Goal: Information Seeking & Learning: Learn about a topic

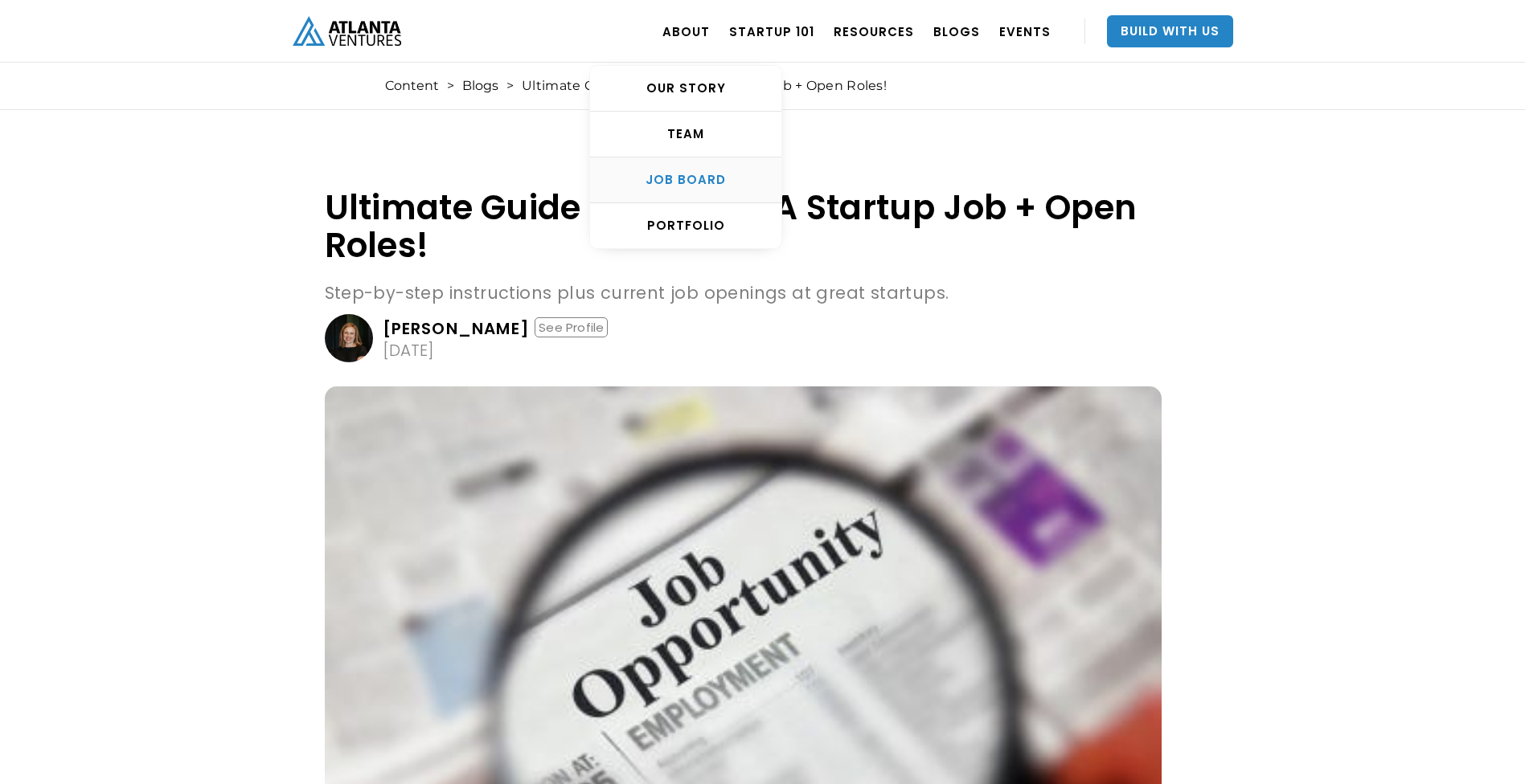
click at [730, 189] on link "Job Board" at bounding box center [686, 180] width 192 height 46
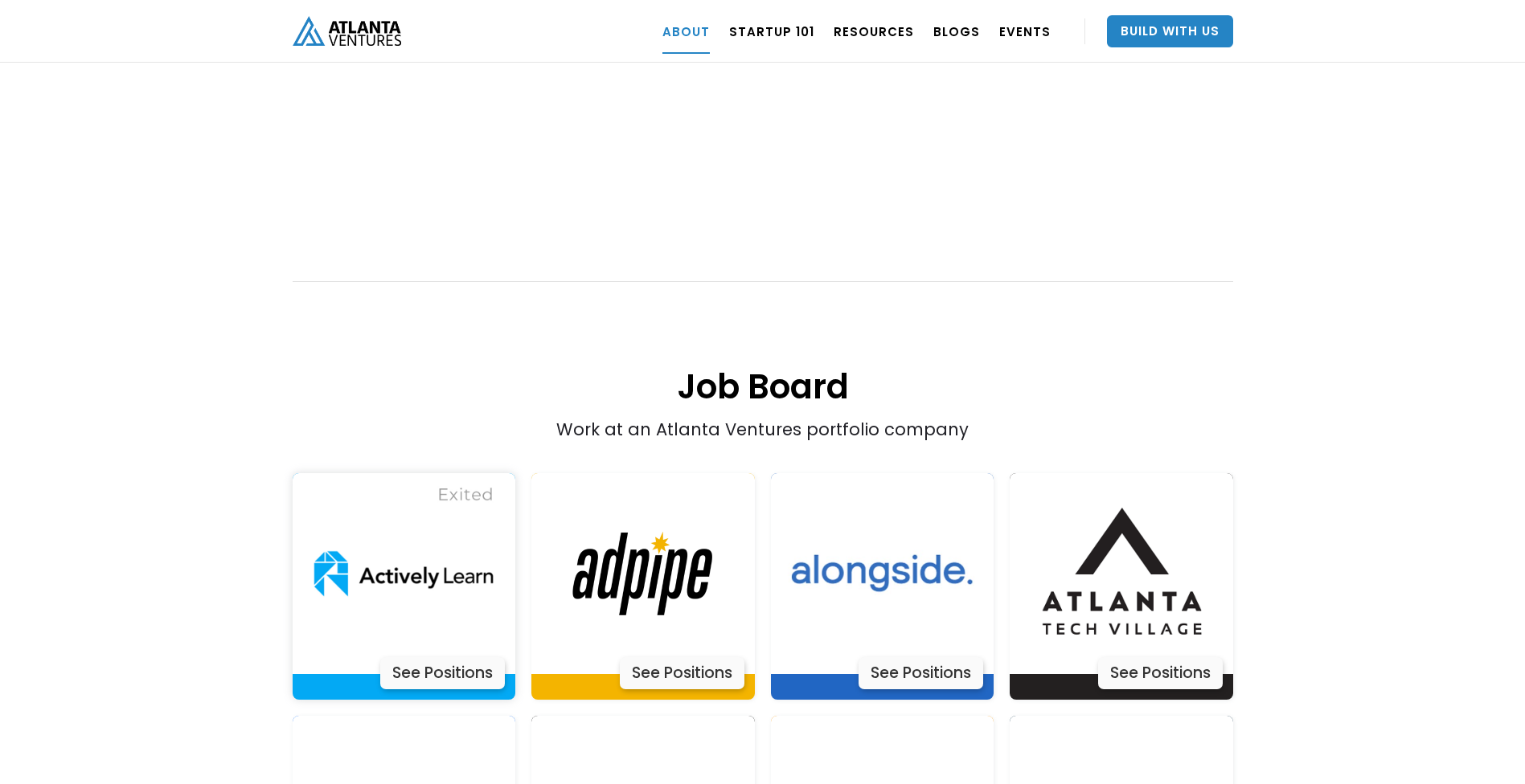
scroll to position [3200, 0]
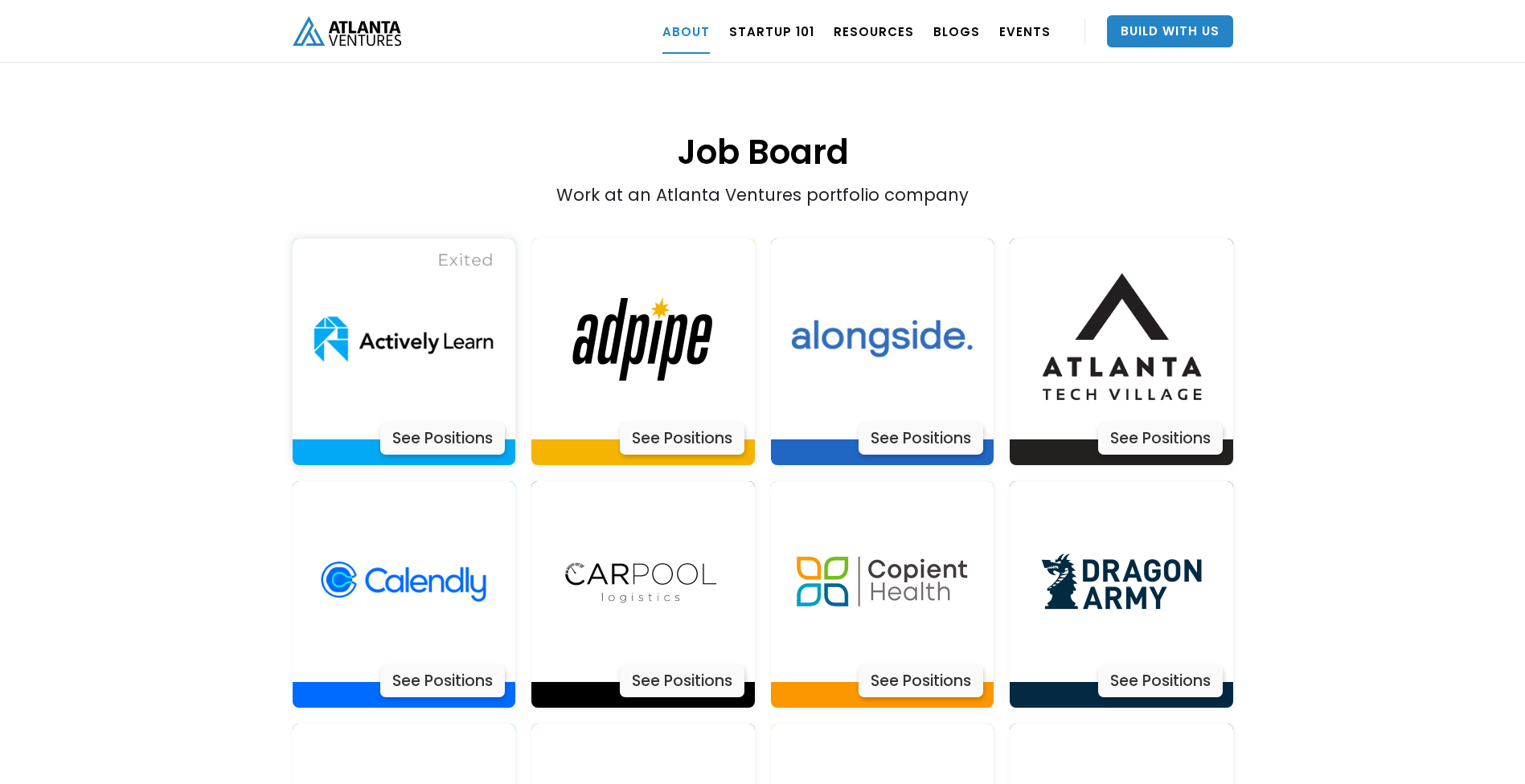
click at [469, 311] on img at bounding box center [403, 339] width 201 height 201
click at [703, 324] on img at bounding box center [643, 339] width 201 height 201
click at [862, 318] on img at bounding box center [882, 339] width 201 height 201
click at [1141, 343] on img at bounding box center [1122, 339] width 201 height 201
click at [427, 547] on img at bounding box center [403, 582] width 201 height 201
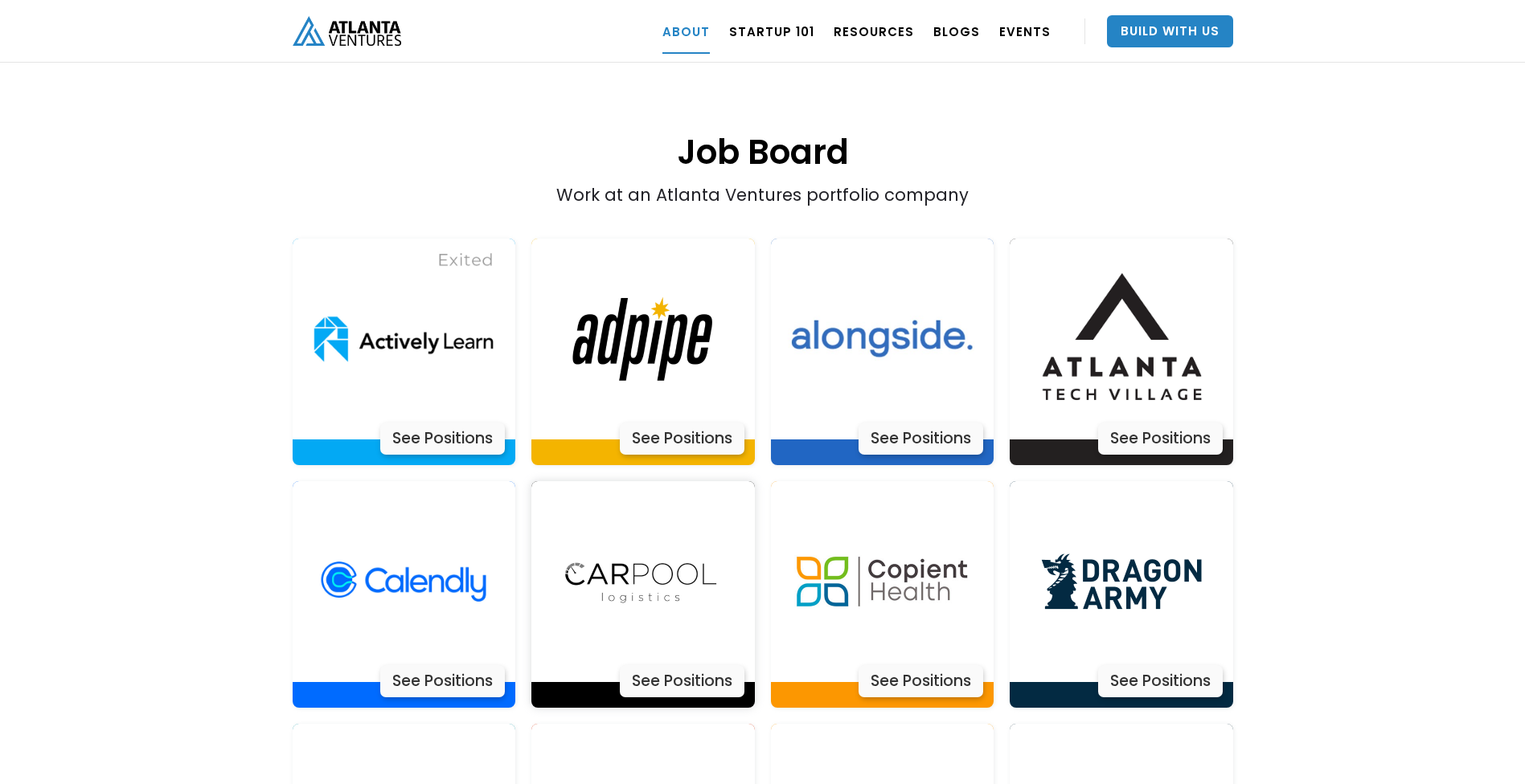
click at [659, 518] on img at bounding box center [643, 582] width 201 height 201
click at [934, 544] on img at bounding box center [882, 582] width 201 height 201
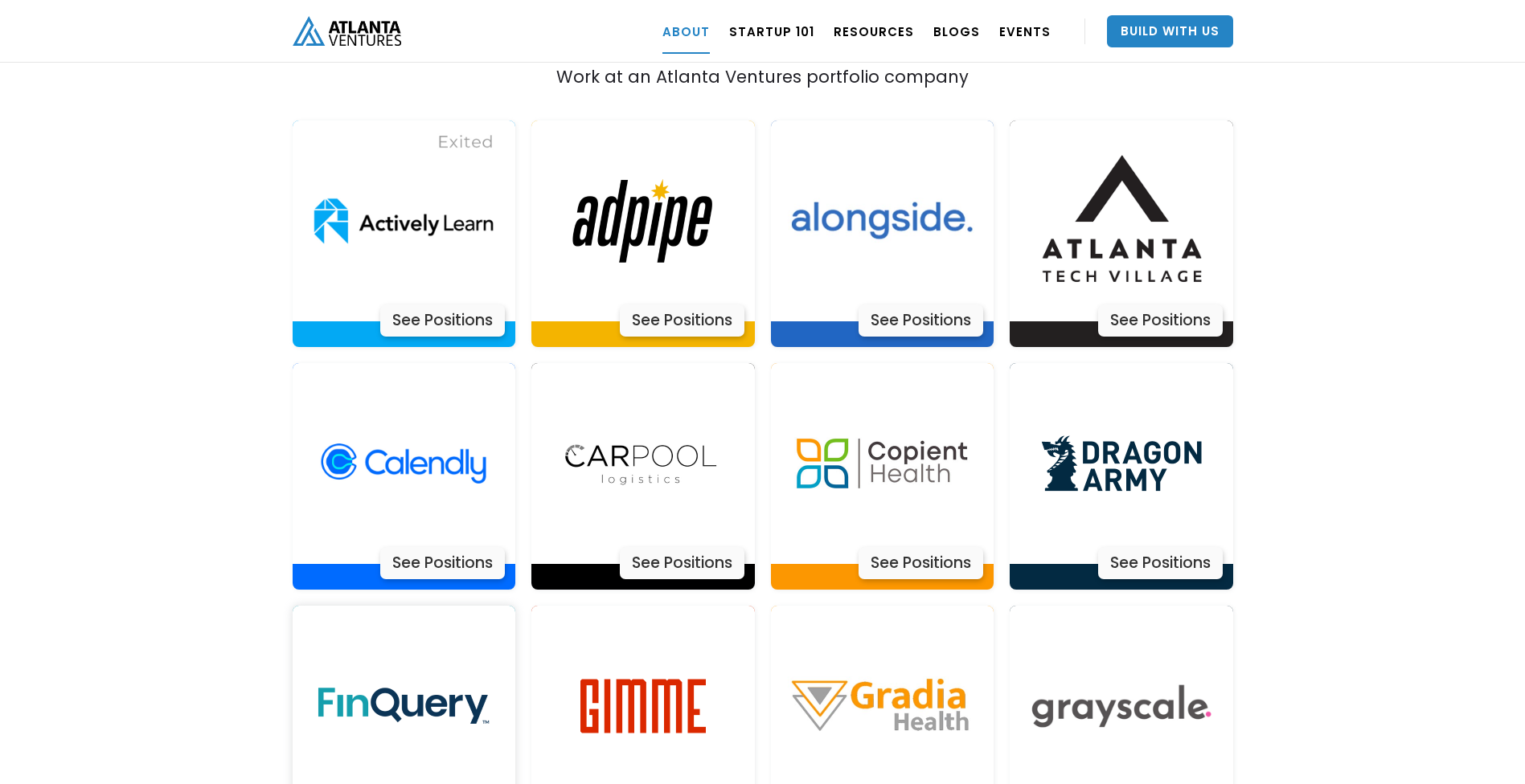
click at [393, 674] on img at bounding box center [403, 707] width 201 height 201
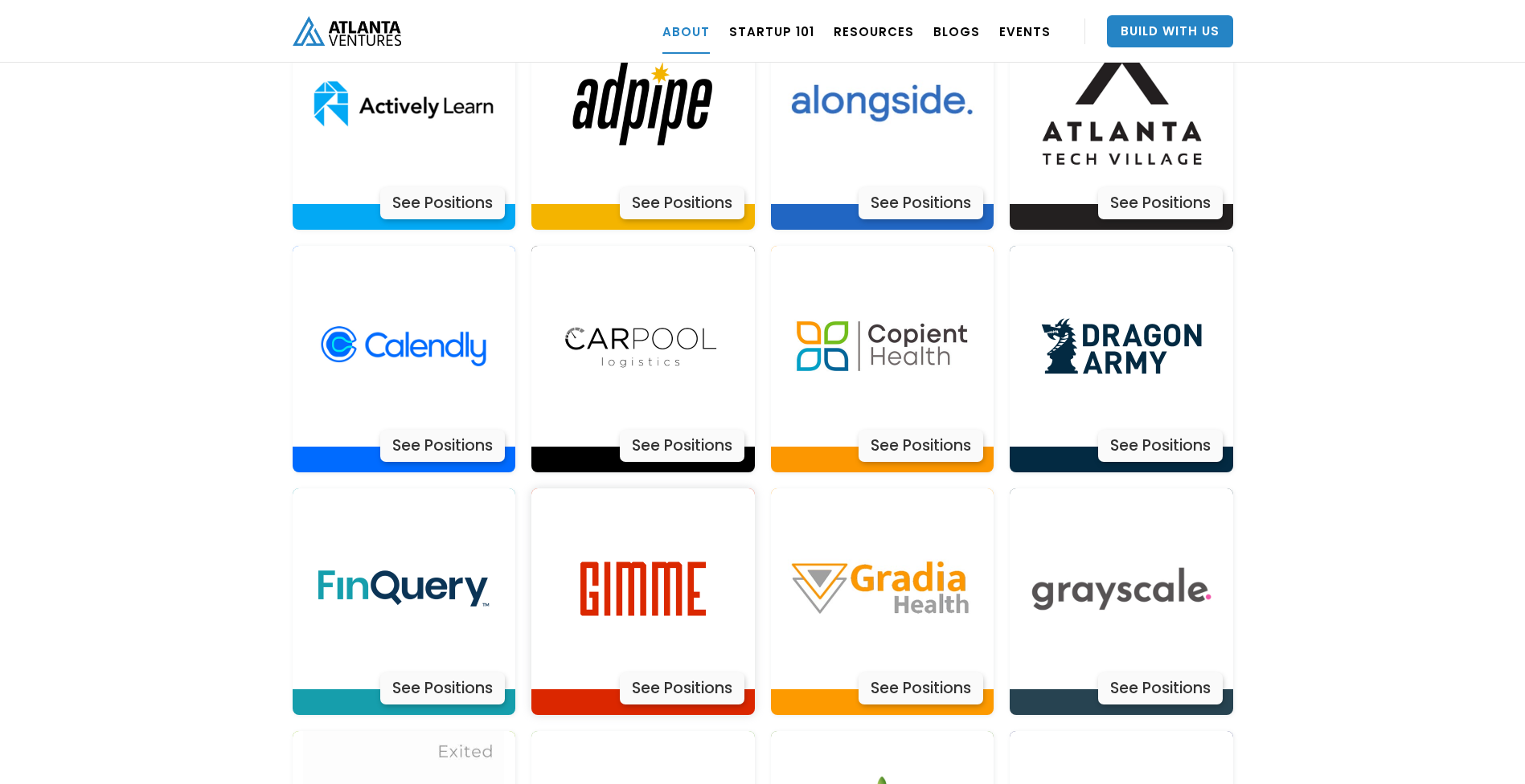
click at [686, 547] on img at bounding box center [643, 589] width 201 height 201
click at [1140, 514] on img at bounding box center [1122, 589] width 201 height 201
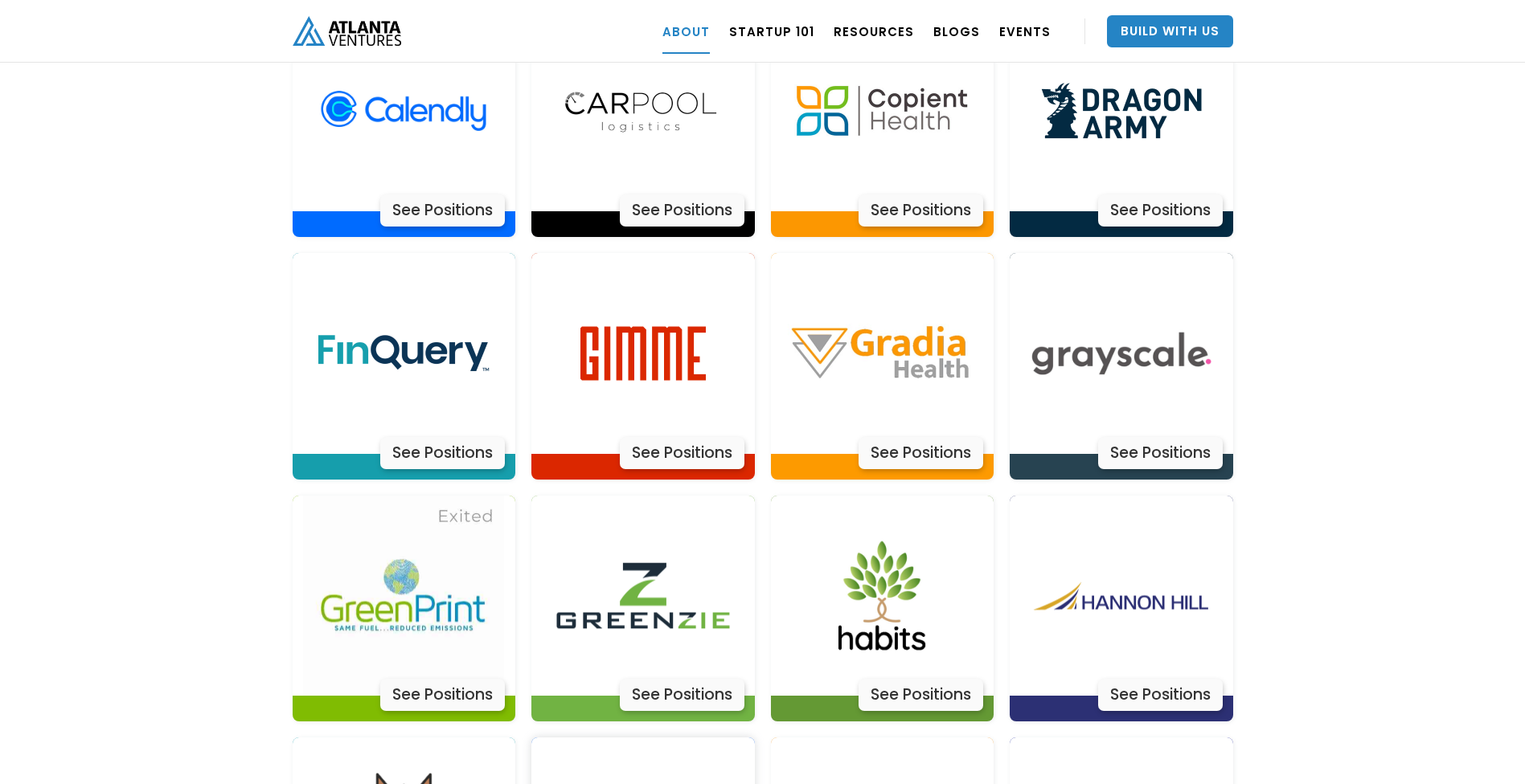
scroll to position [3789, 0]
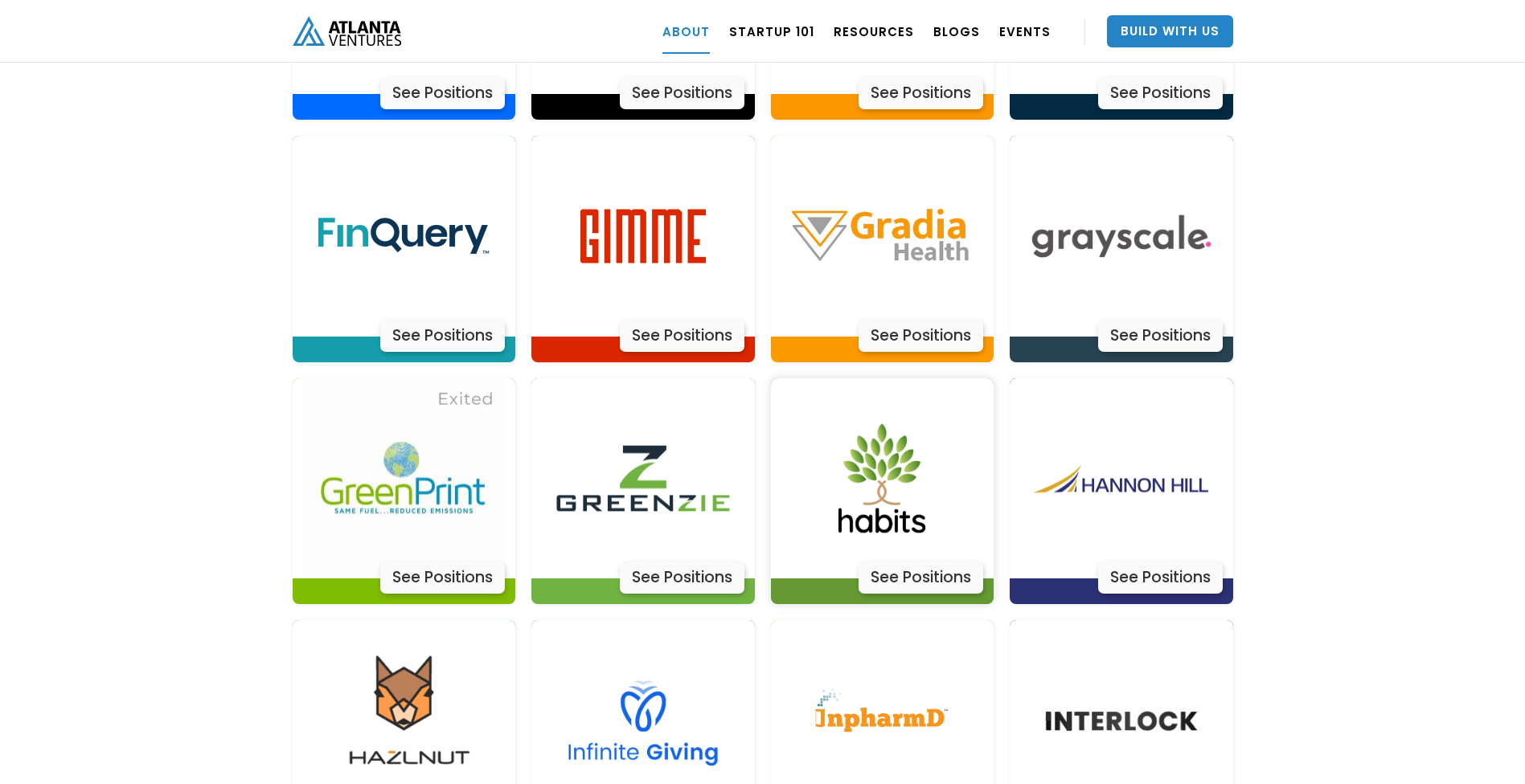
click at [846, 452] on img at bounding box center [882, 479] width 201 height 201
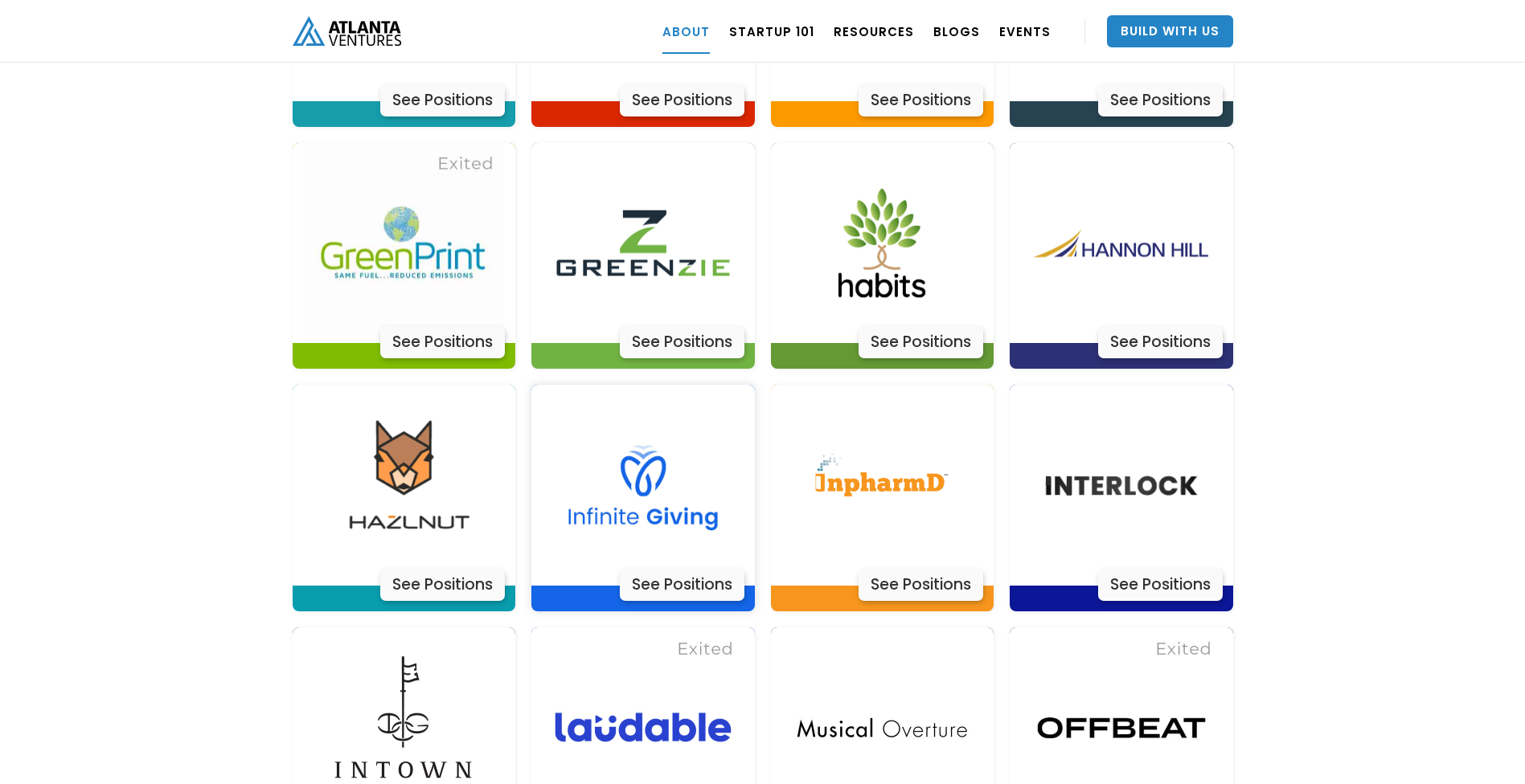
click at [708, 423] on img at bounding box center [643, 485] width 201 height 201
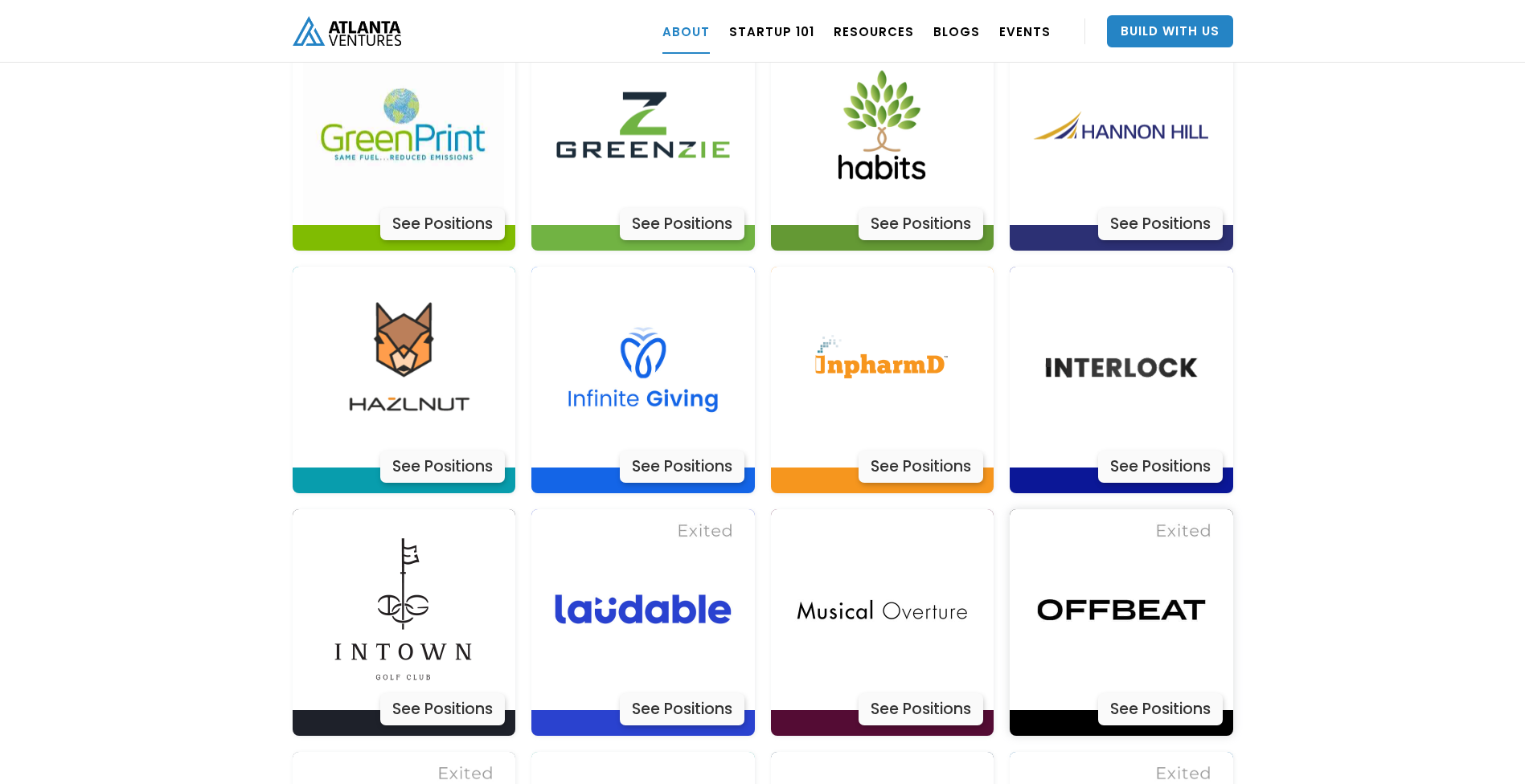
click at [1173, 602] on img at bounding box center [1122, 610] width 201 height 201
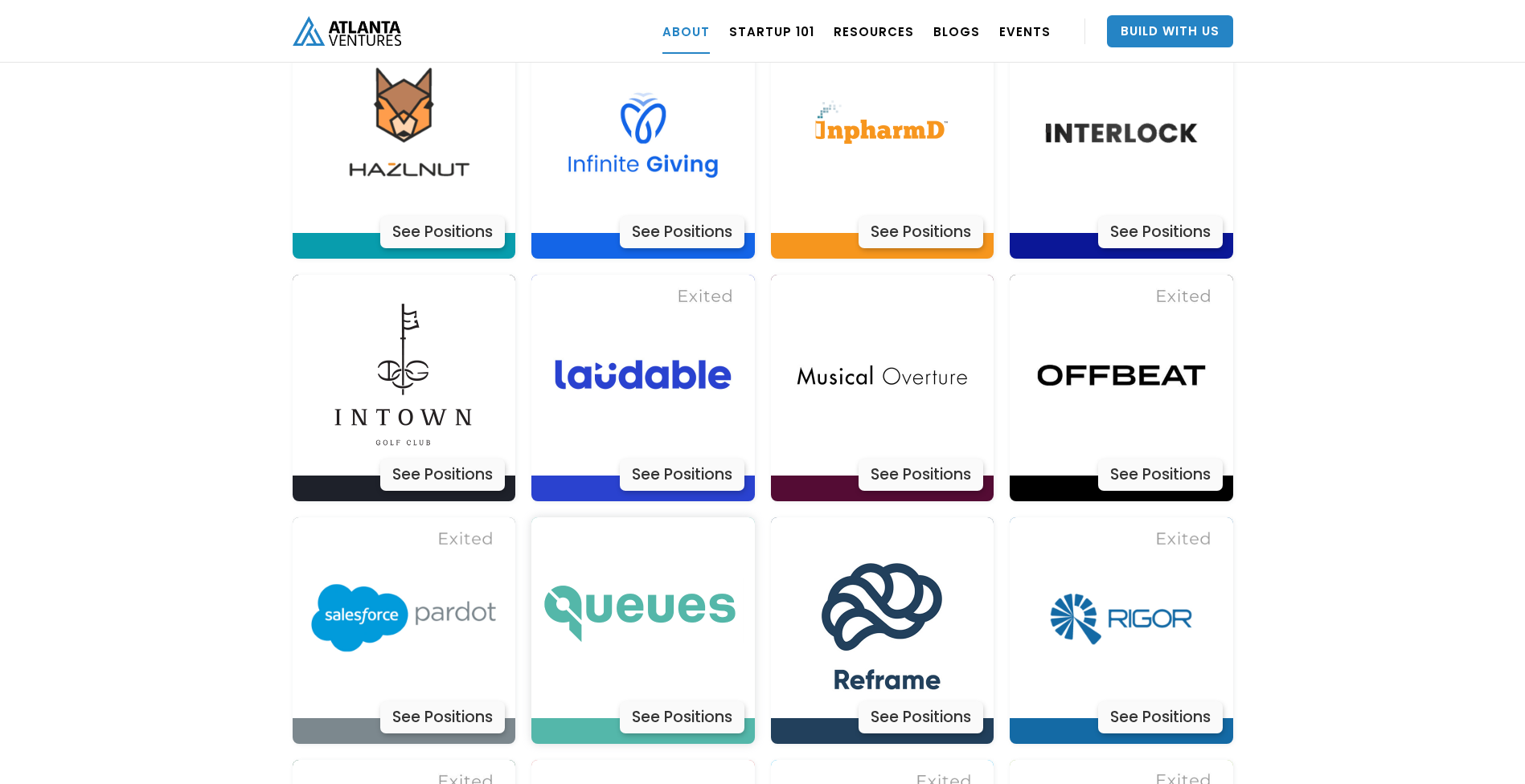
scroll to position [4612, 0]
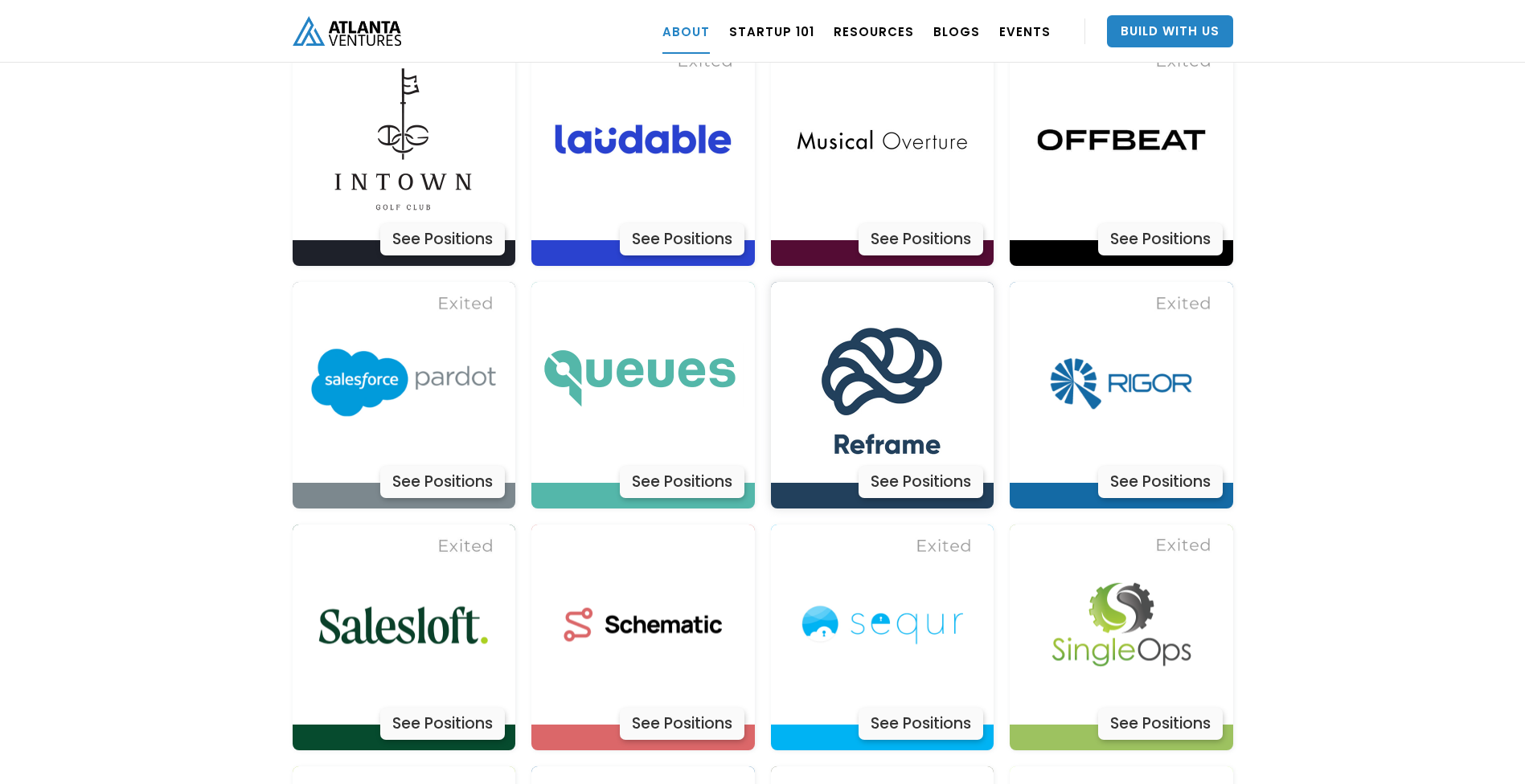
click at [915, 300] on img at bounding box center [882, 382] width 201 height 201
click at [947, 648] on img at bounding box center [882, 625] width 201 height 201
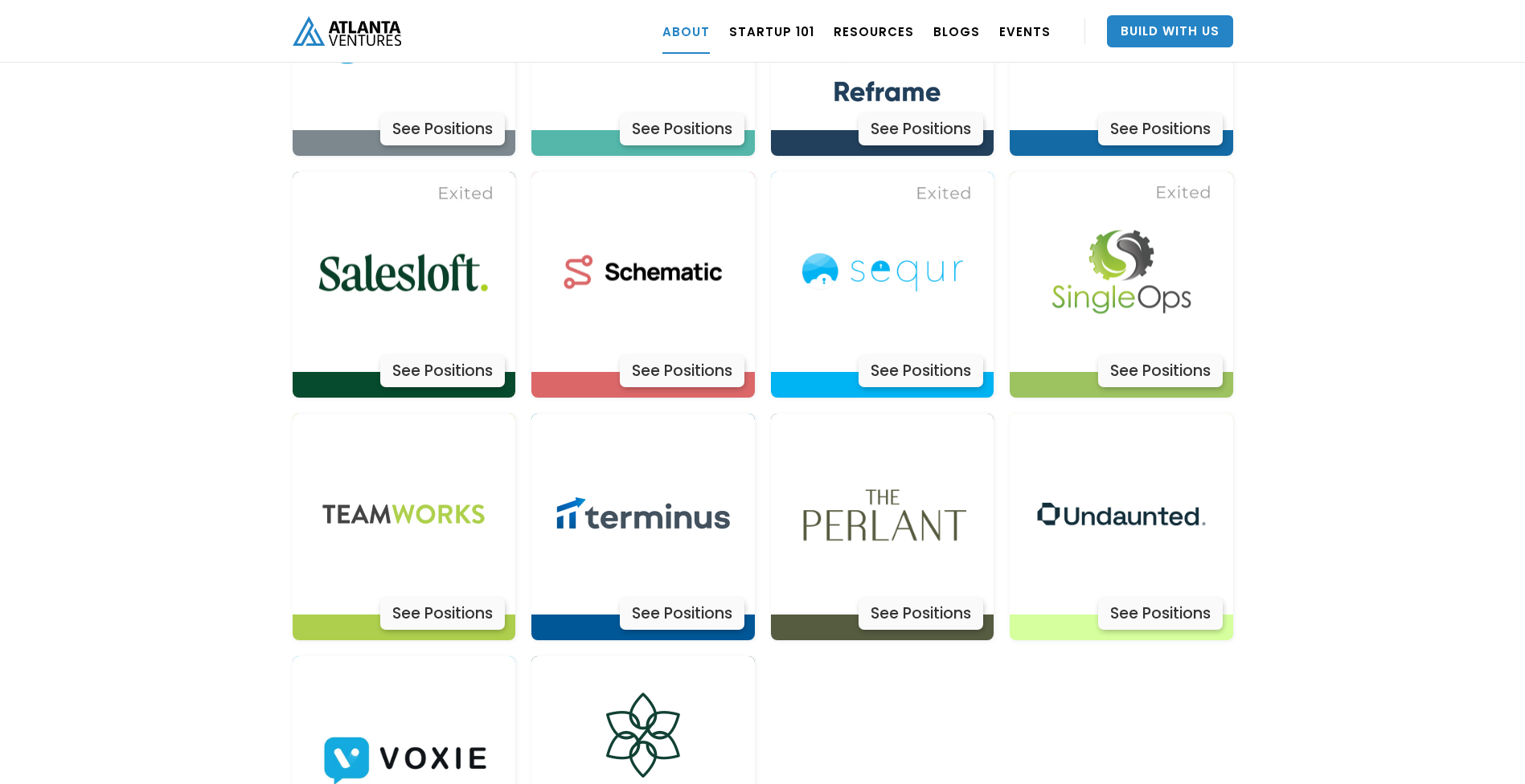
scroll to position [5201, 0]
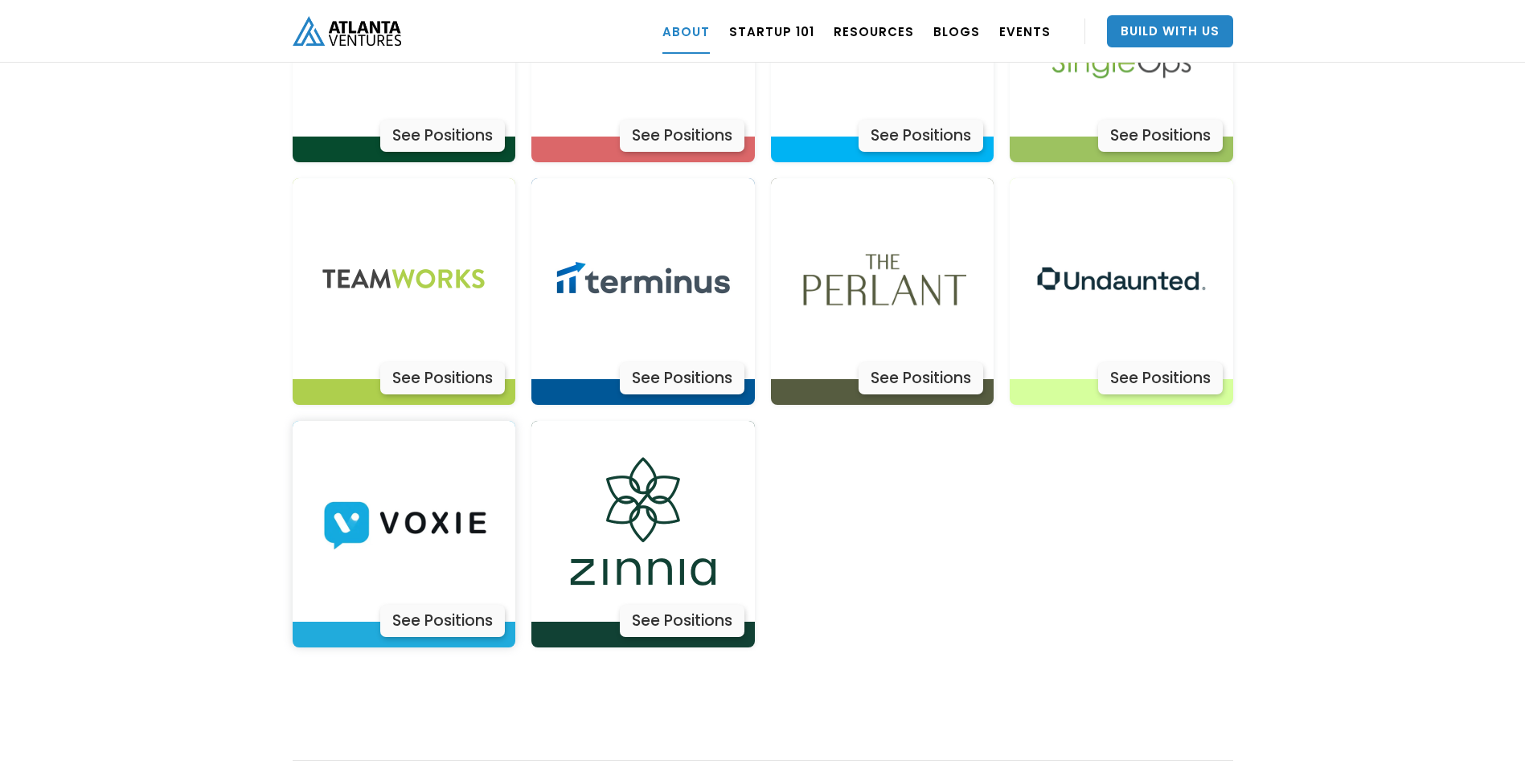
click at [424, 529] on img at bounding box center [403, 522] width 201 height 201
click at [618, 533] on img at bounding box center [643, 522] width 201 height 201
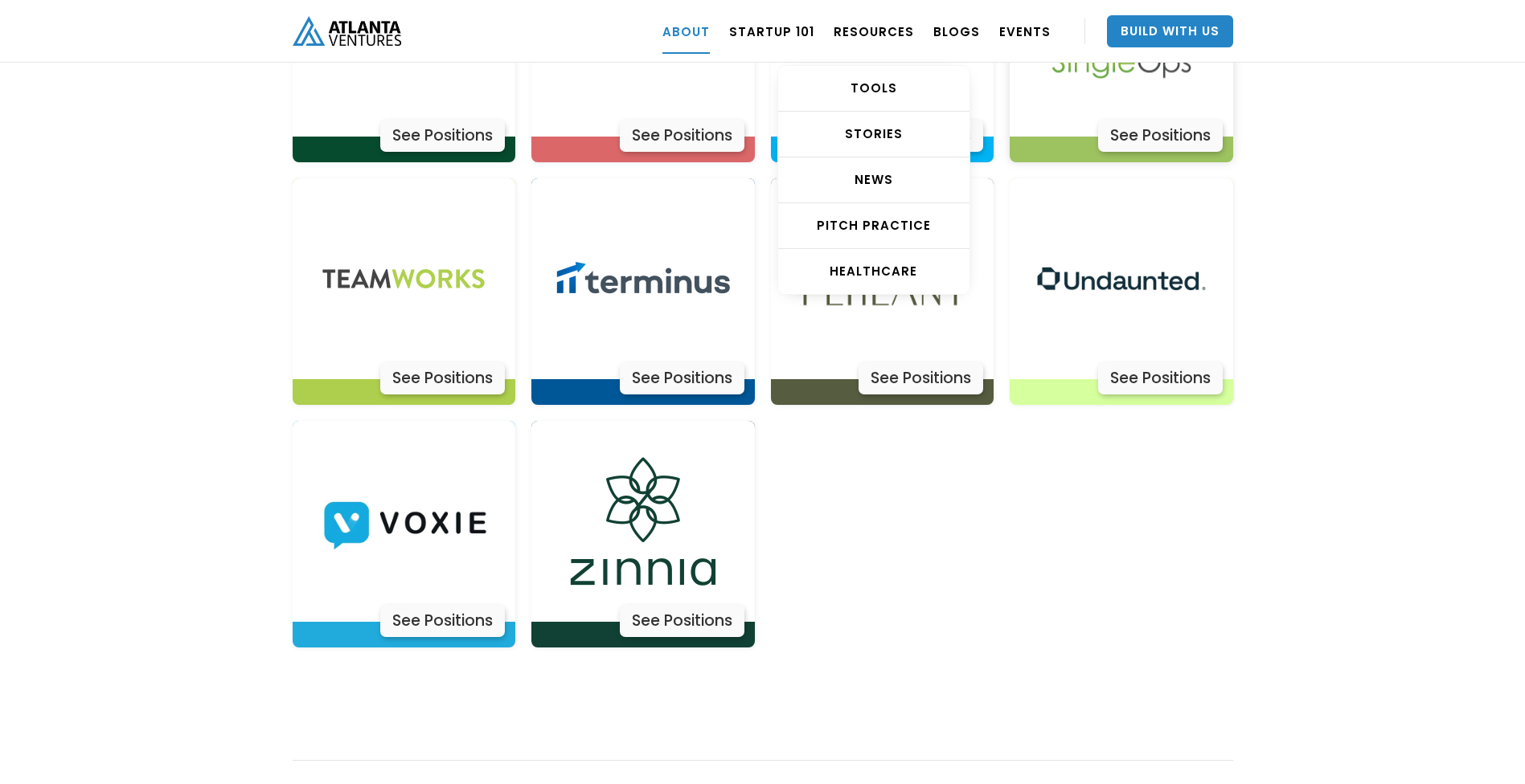
scroll to position [4965, 0]
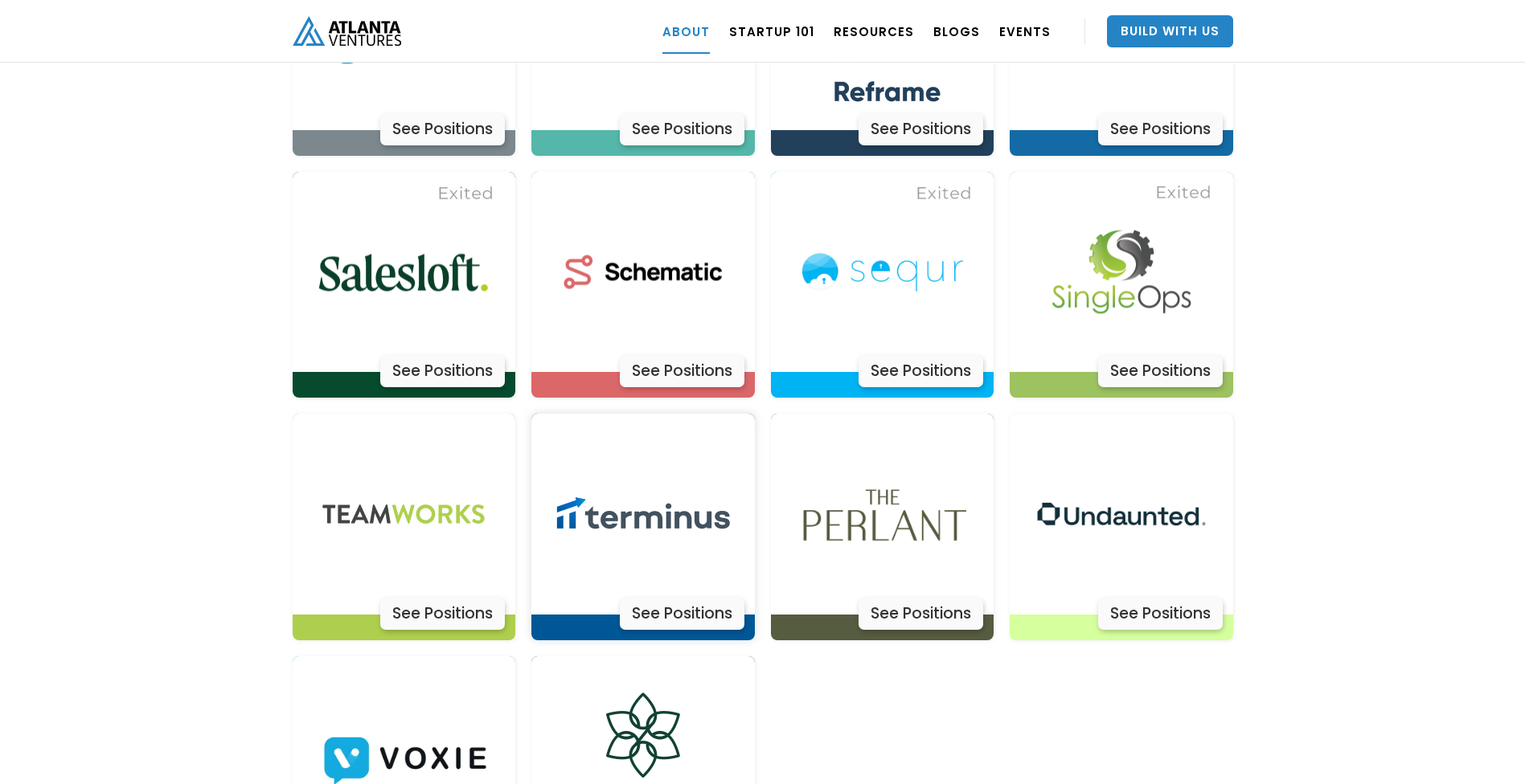
click at [681, 510] on img at bounding box center [643, 514] width 201 height 201
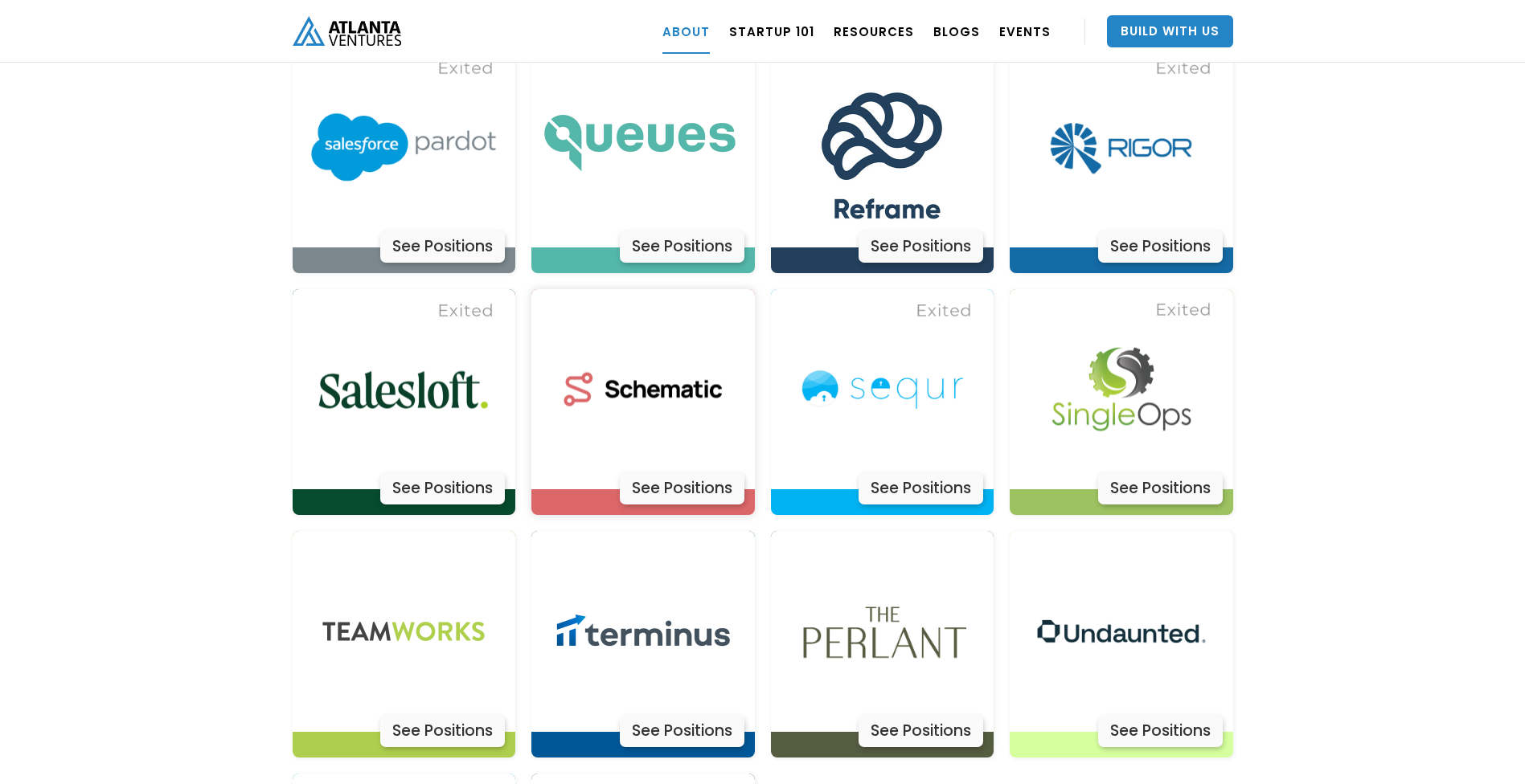
scroll to position [4731, 0]
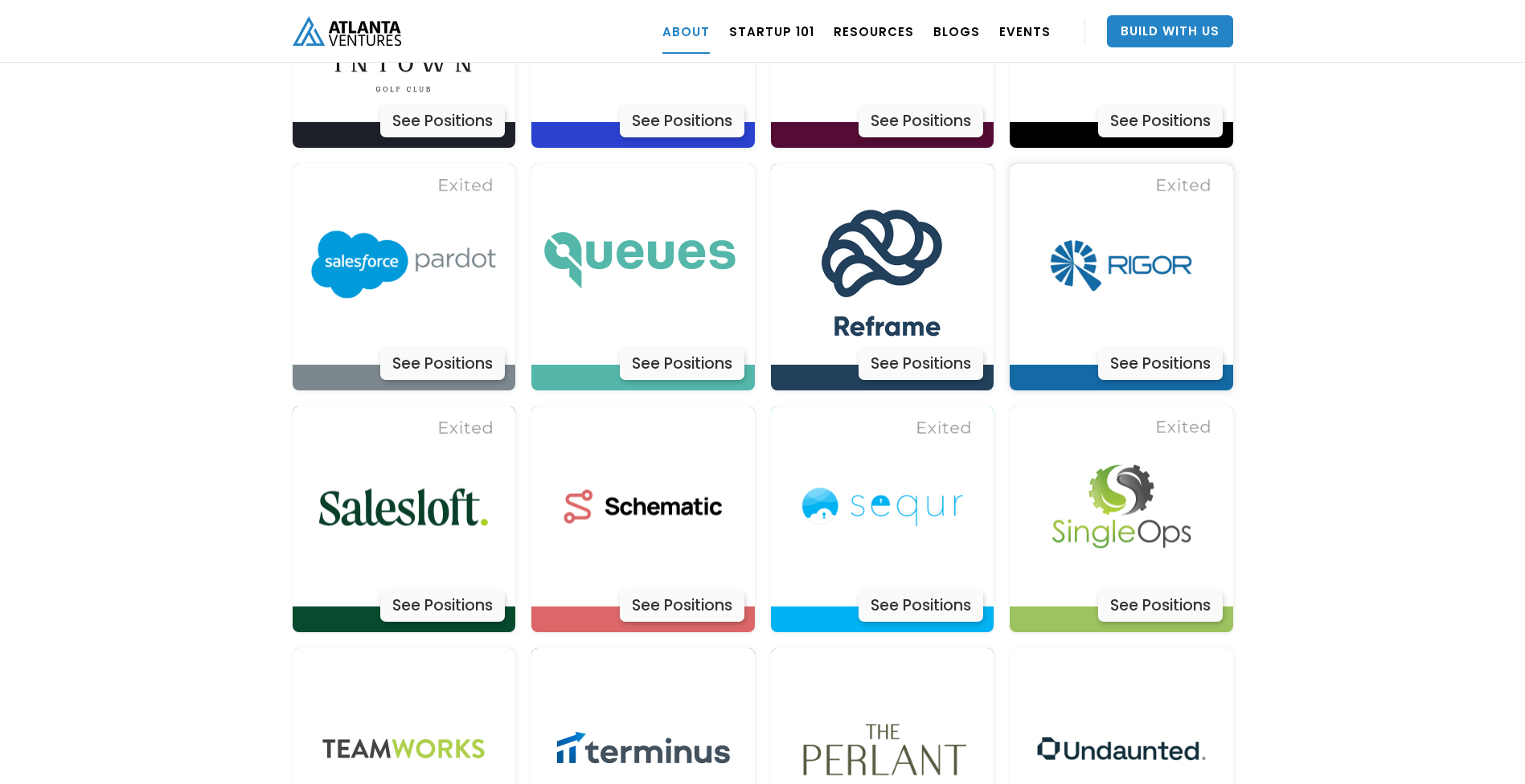
click at [1110, 254] on img at bounding box center [1122, 265] width 201 height 201
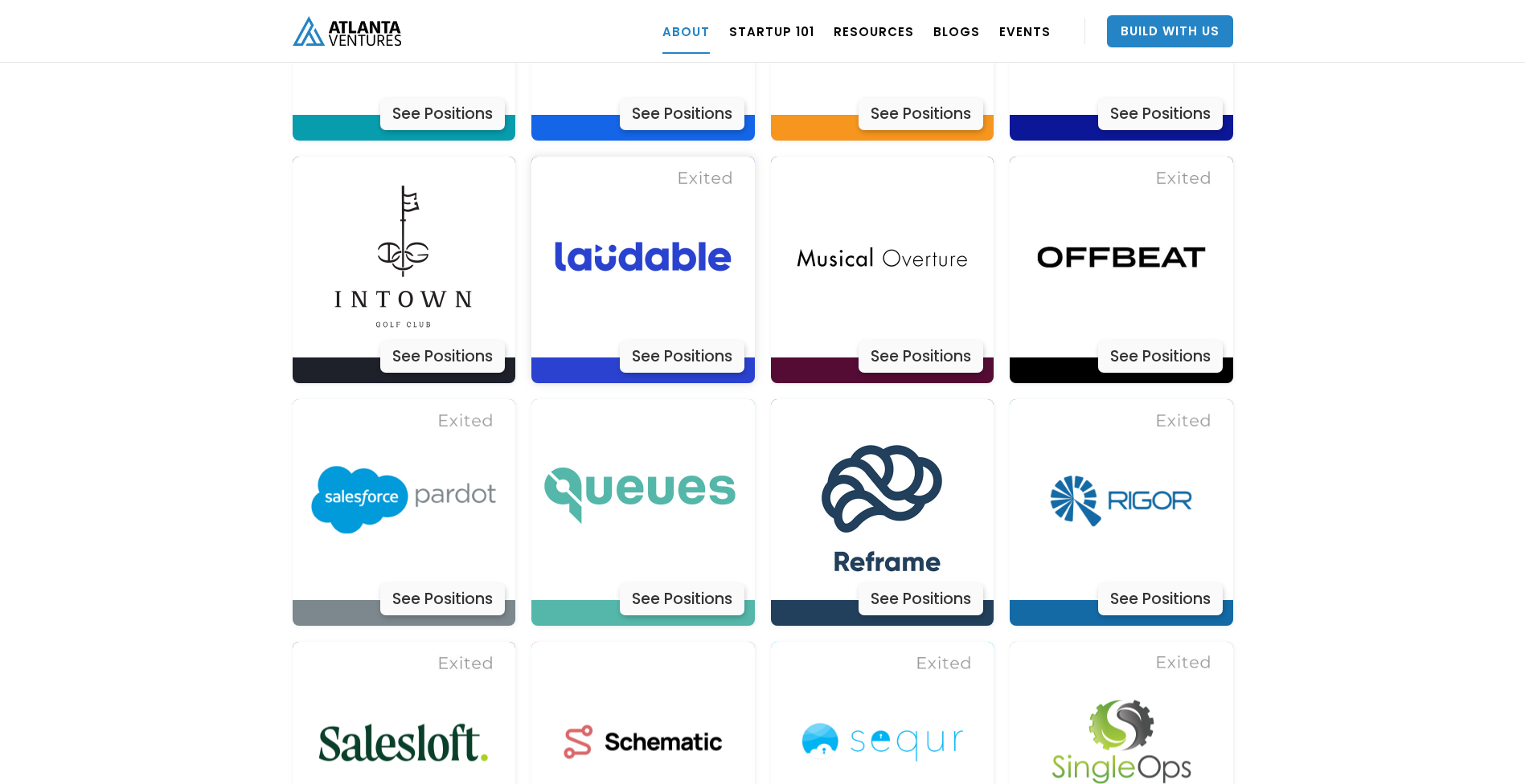
click at [726, 238] on img at bounding box center [643, 258] width 201 height 201
click at [644, 464] on img at bounding box center [643, 500] width 201 height 201
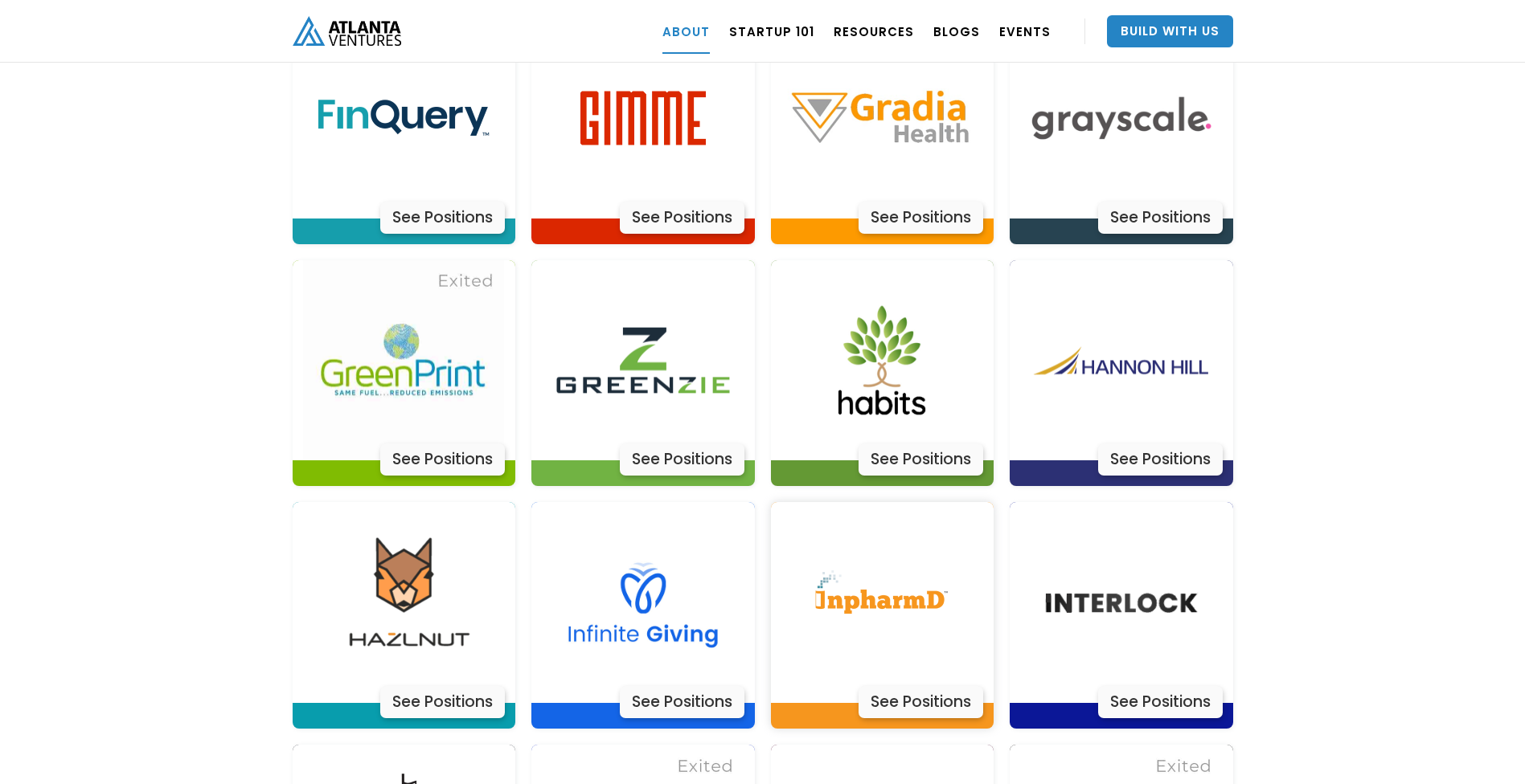
scroll to position [4024, 0]
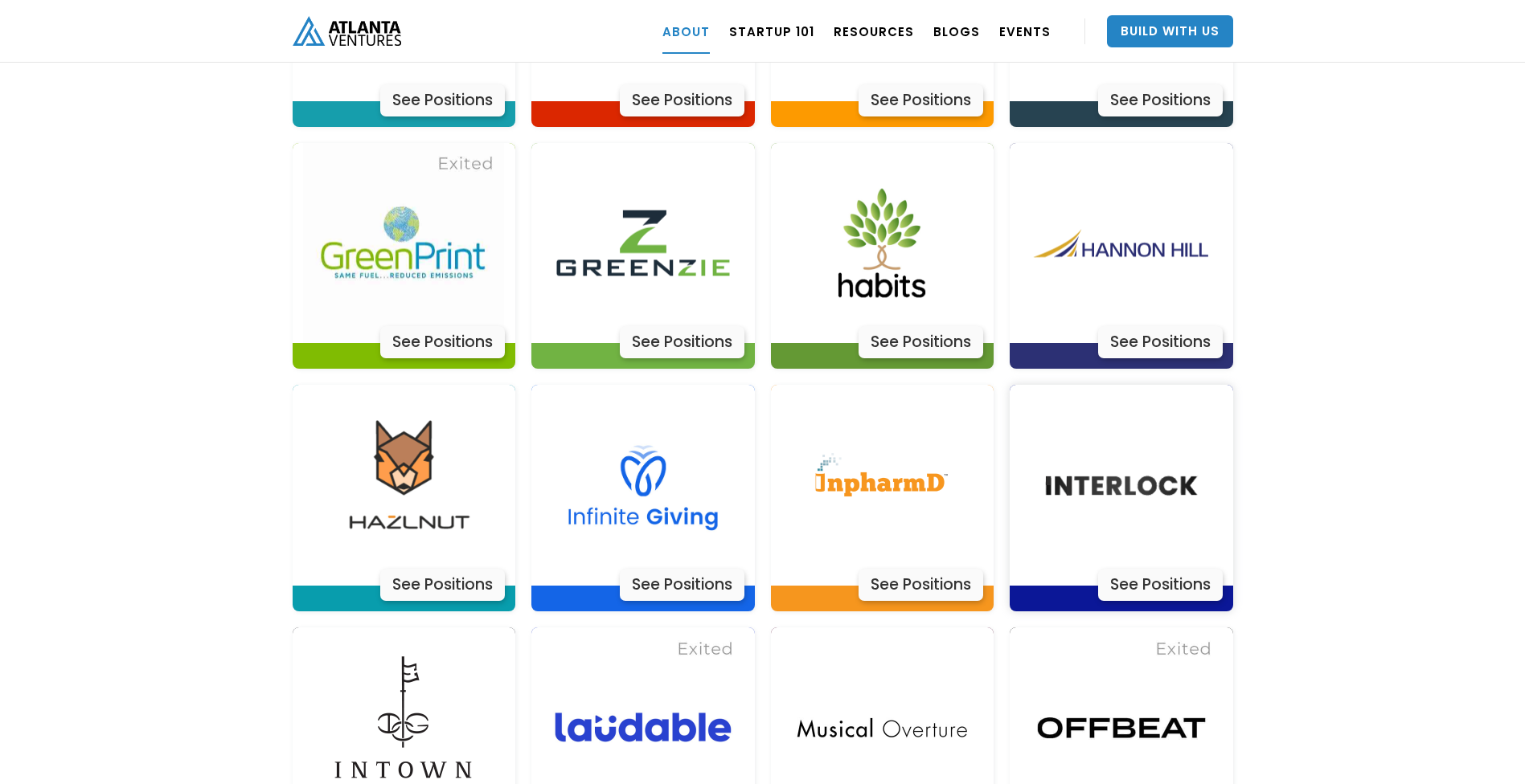
click at [1081, 427] on img at bounding box center [1122, 485] width 201 height 201
click at [444, 506] on img at bounding box center [403, 485] width 201 height 201
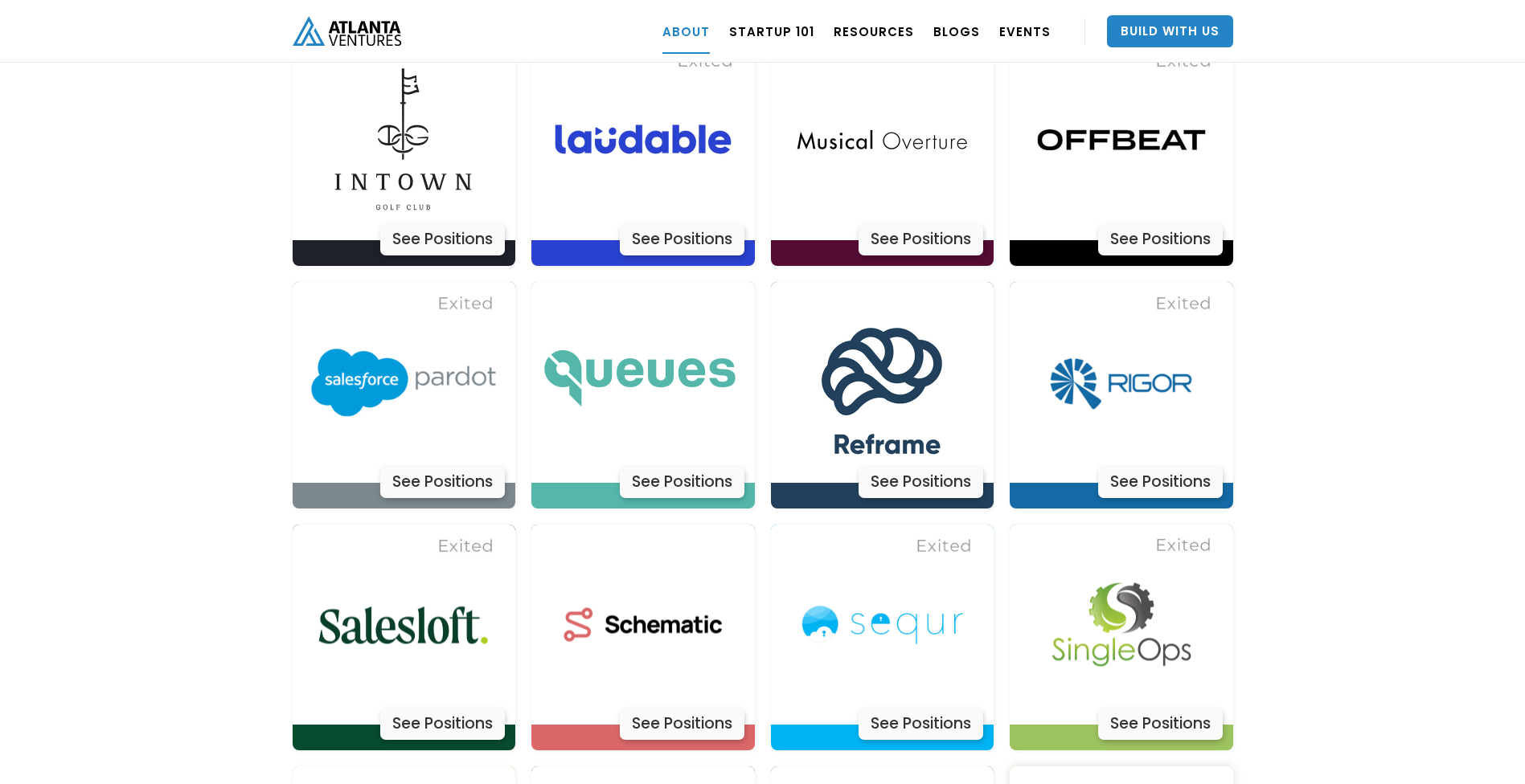
scroll to position [4848, 0]
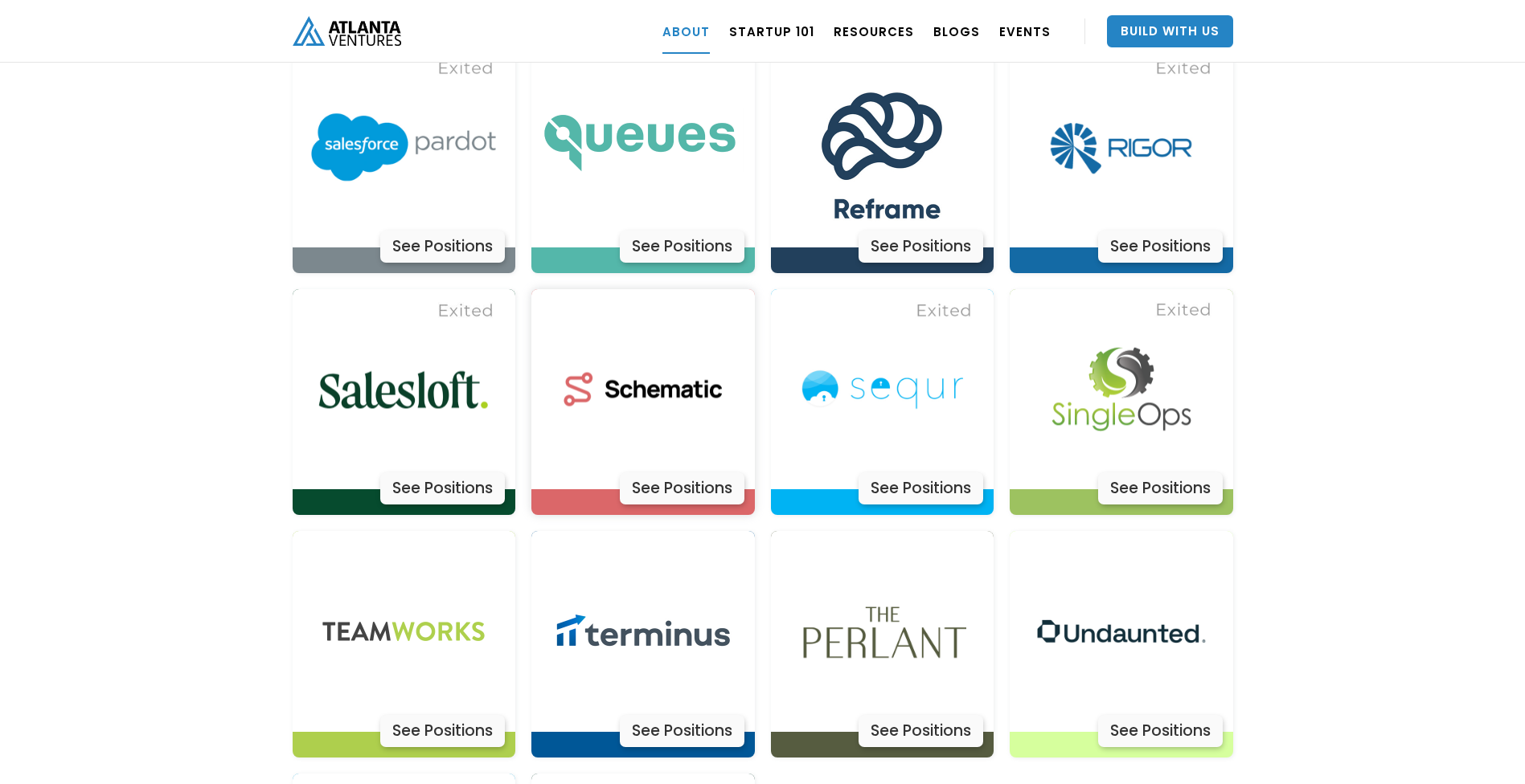
click at [686, 388] on img at bounding box center [643, 390] width 201 height 201
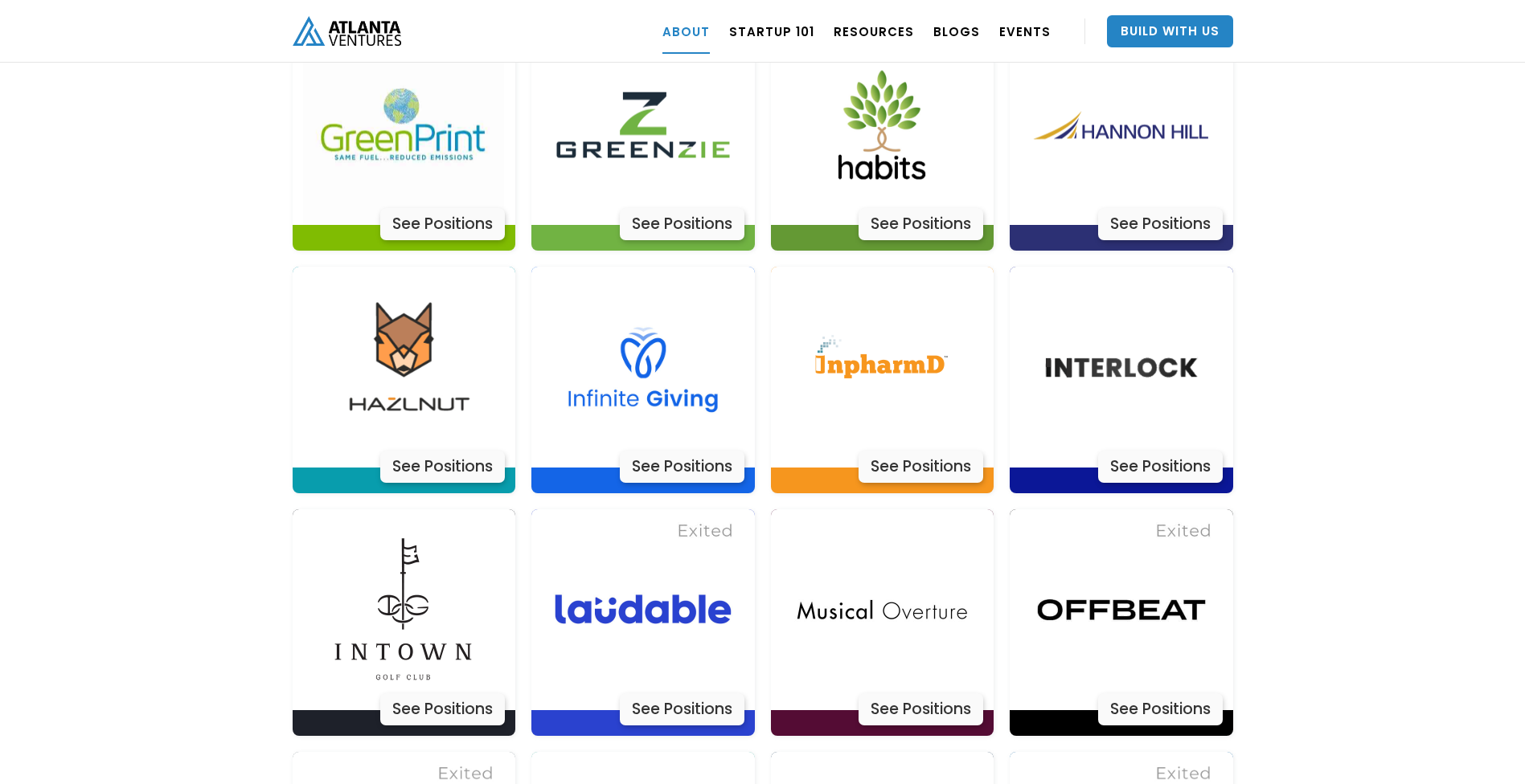
scroll to position [3671, 0]
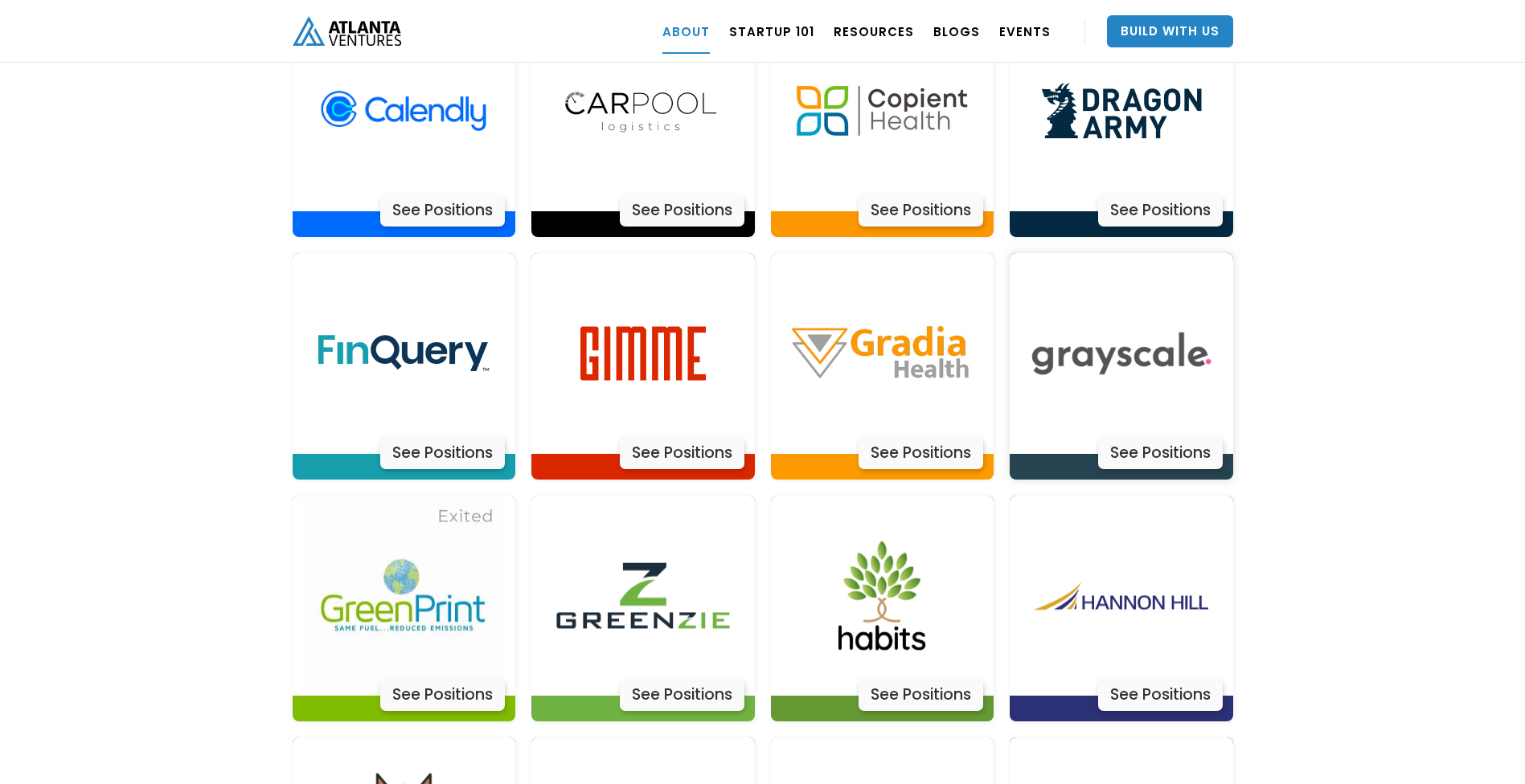
click at [1048, 336] on img at bounding box center [1122, 353] width 201 height 201
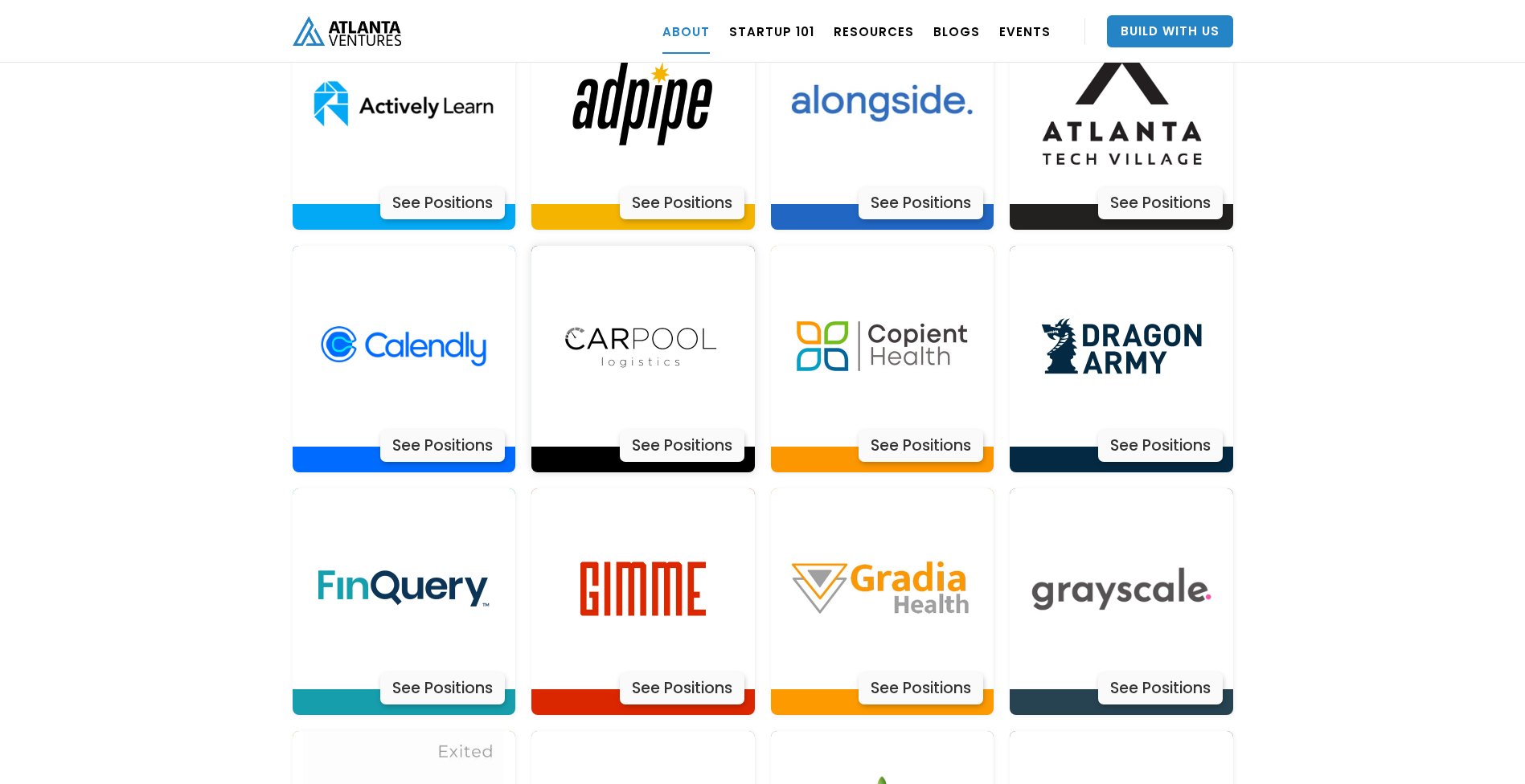
scroll to position [3319, 0]
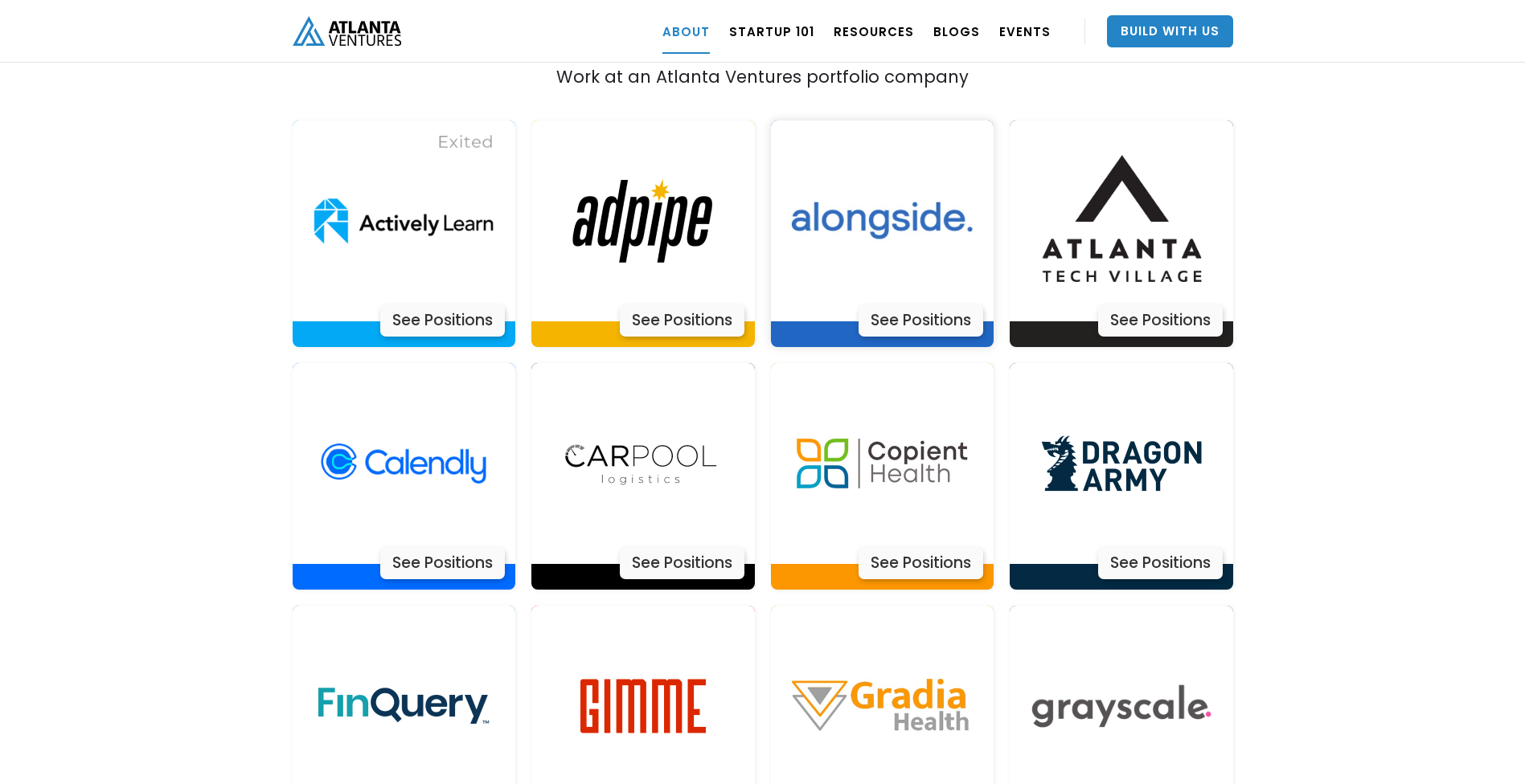
click at [853, 144] on img at bounding box center [882, 221] width 201 height 201
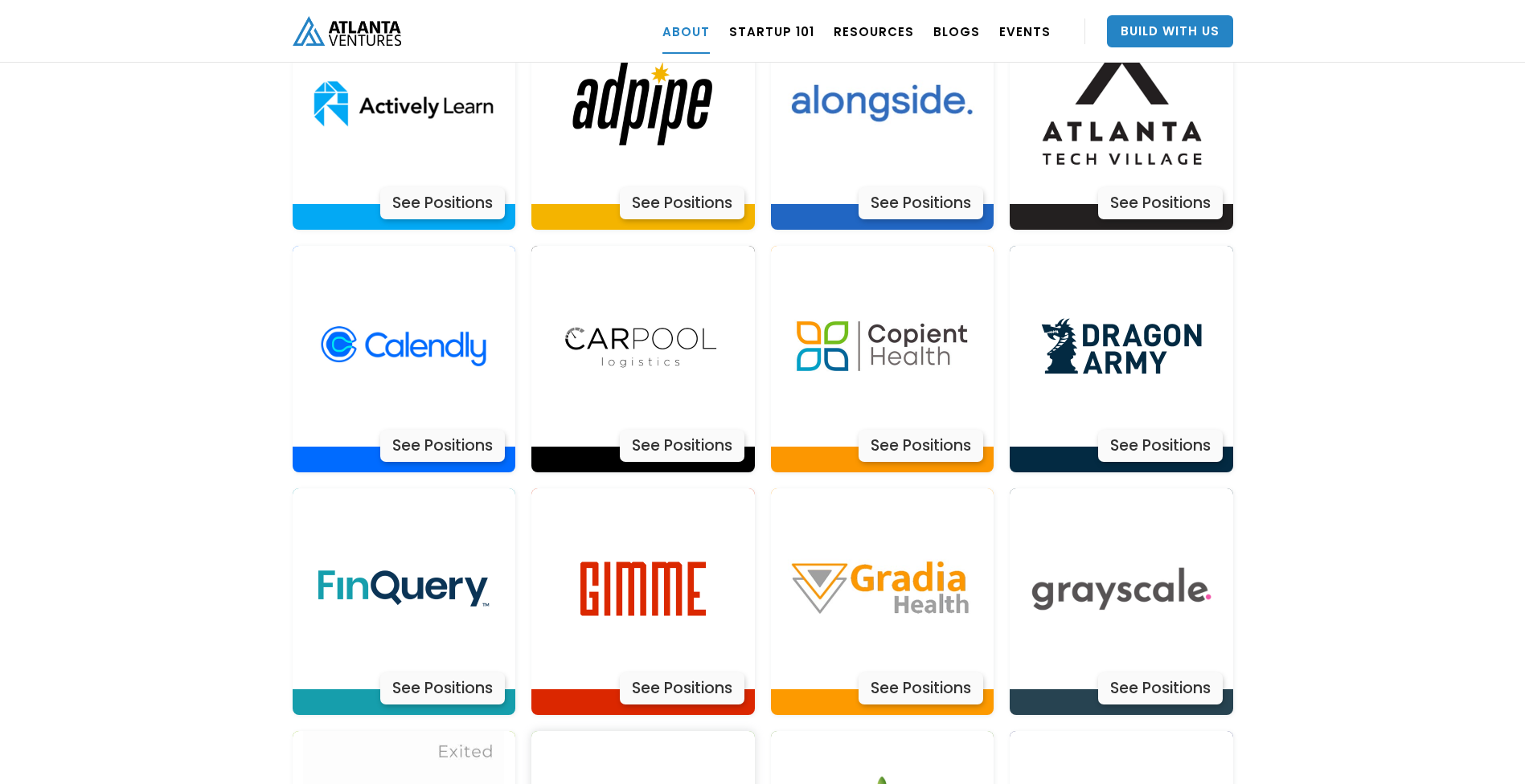
scroll to position [3907, 0]
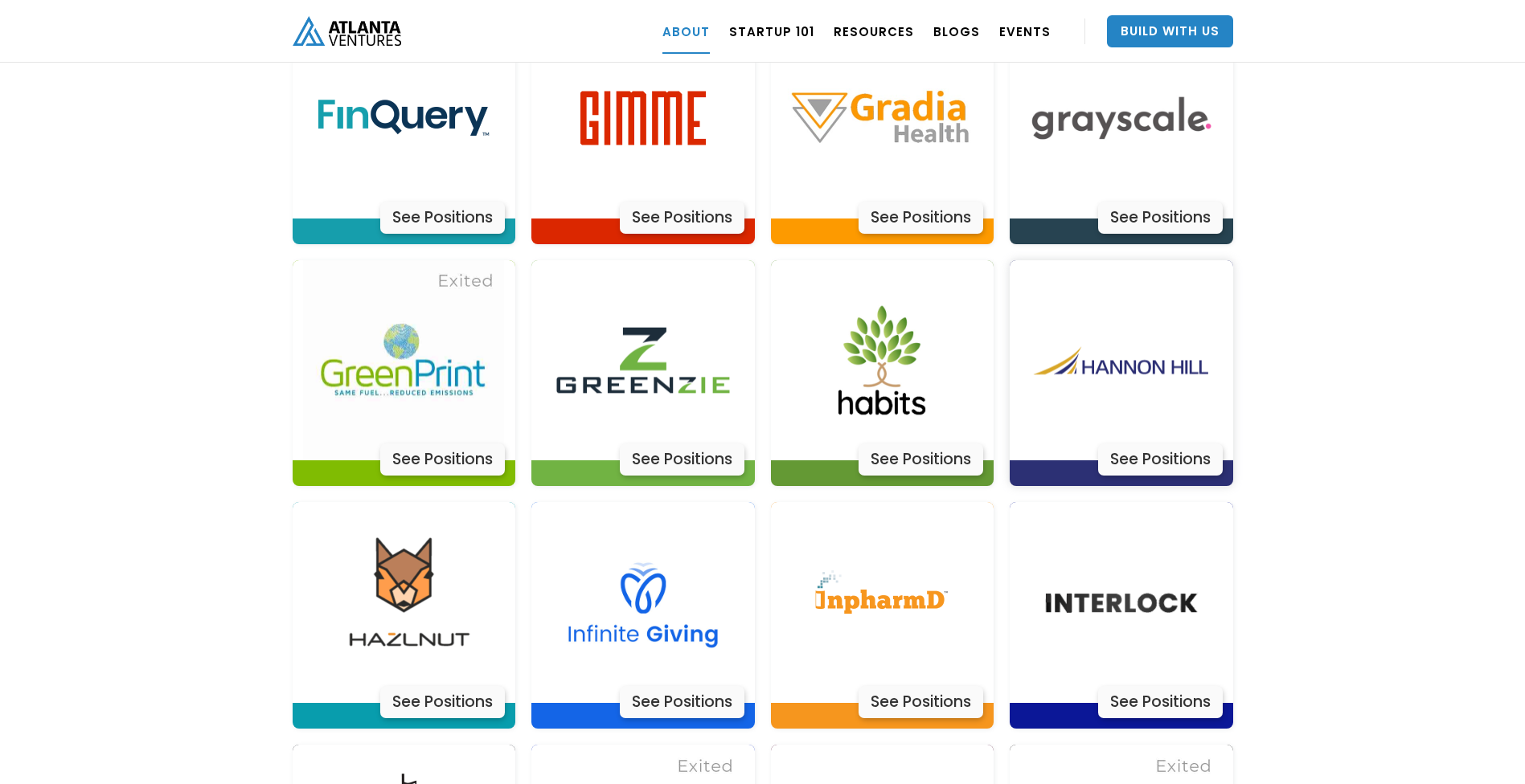
click at [1067, 348] on img at bounding box center [1122, 361] width 201 height 201
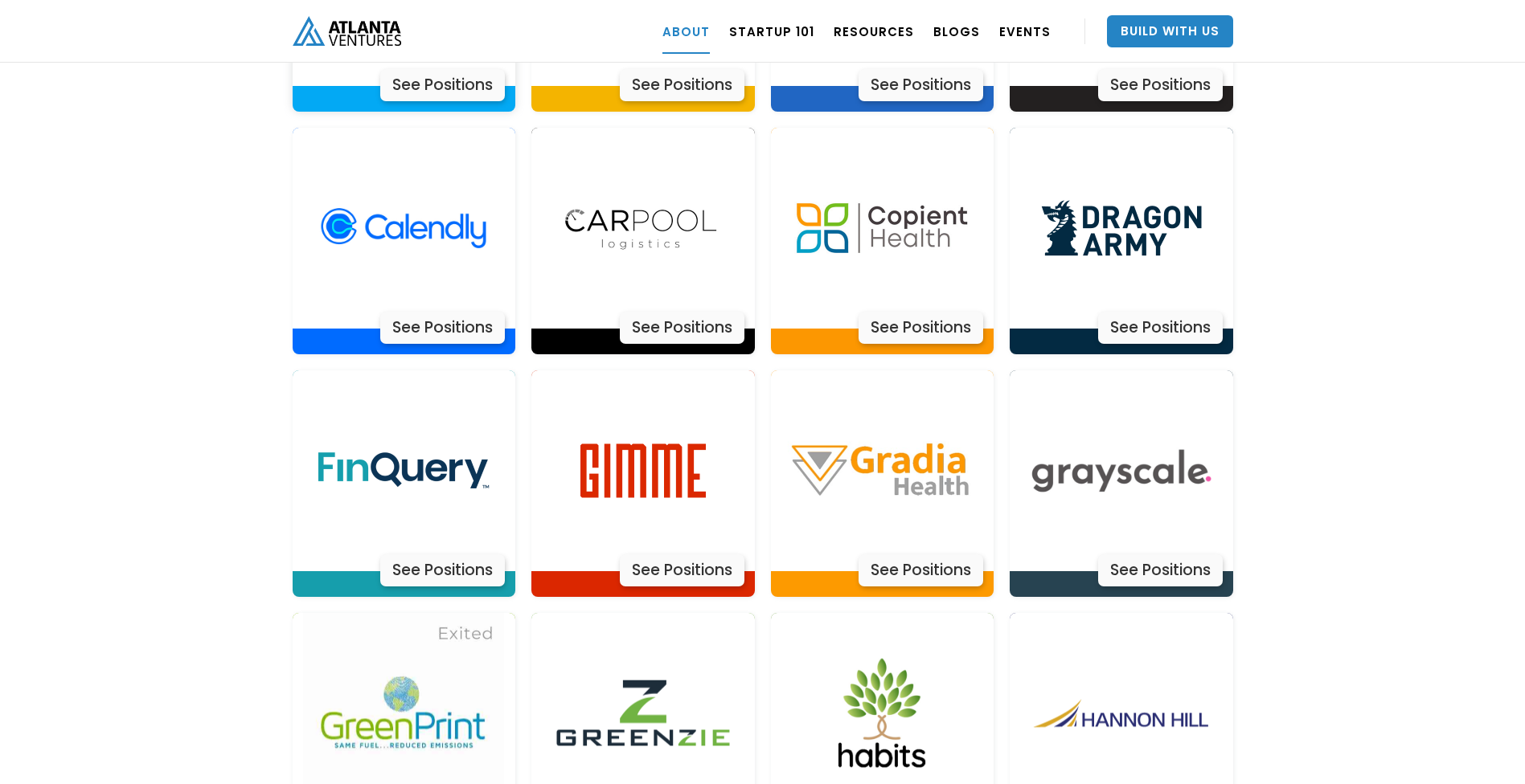
scroll to position [3200, 0]
